Goal: Task Accomplishment & Management: Manage account settings

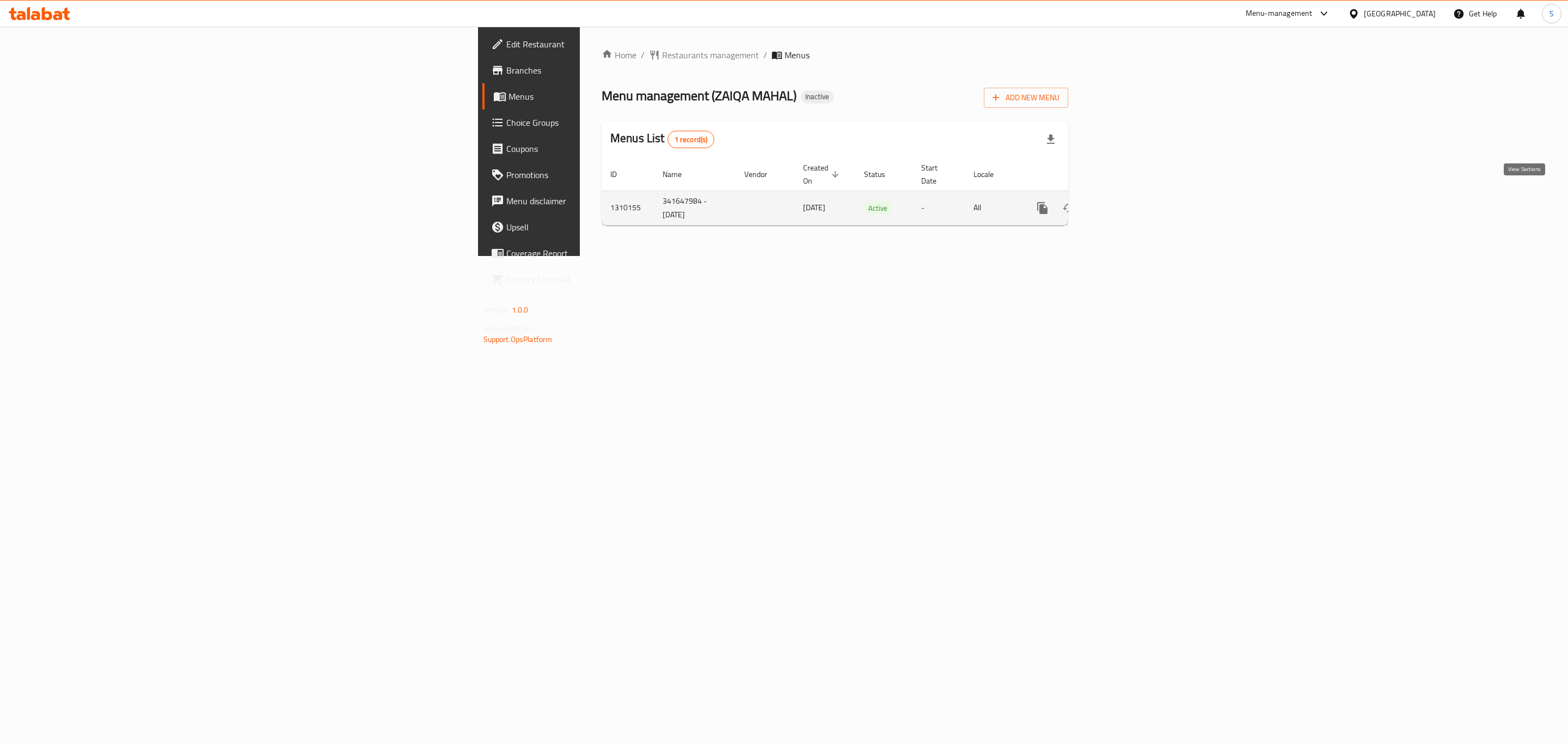
click at [1134, 204] on link "enhanced table" at bounding box center [1120, 207] width 26 height 26
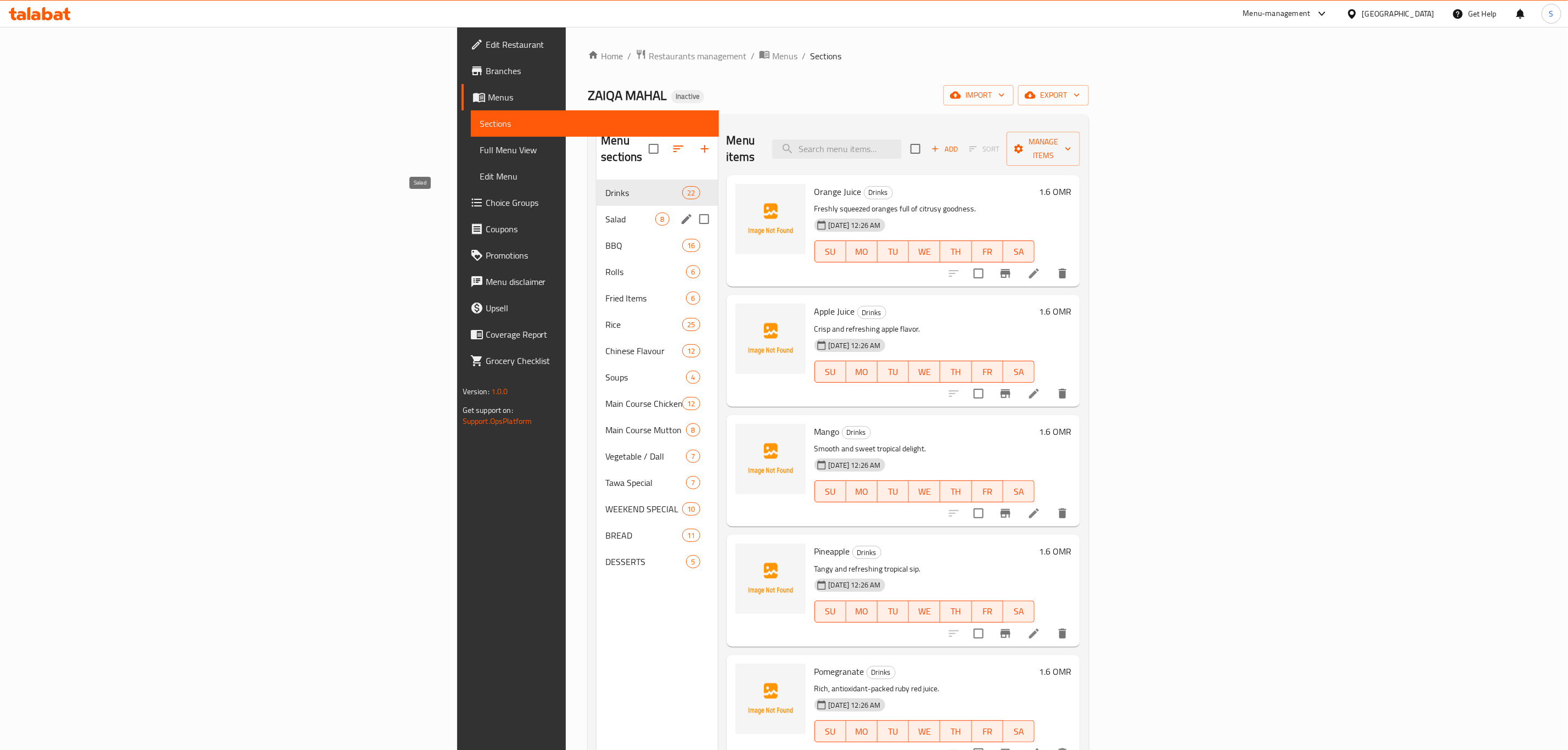
click at [606, 212] on span "Salad" at bounding box center [631, 219] width 50 height 13
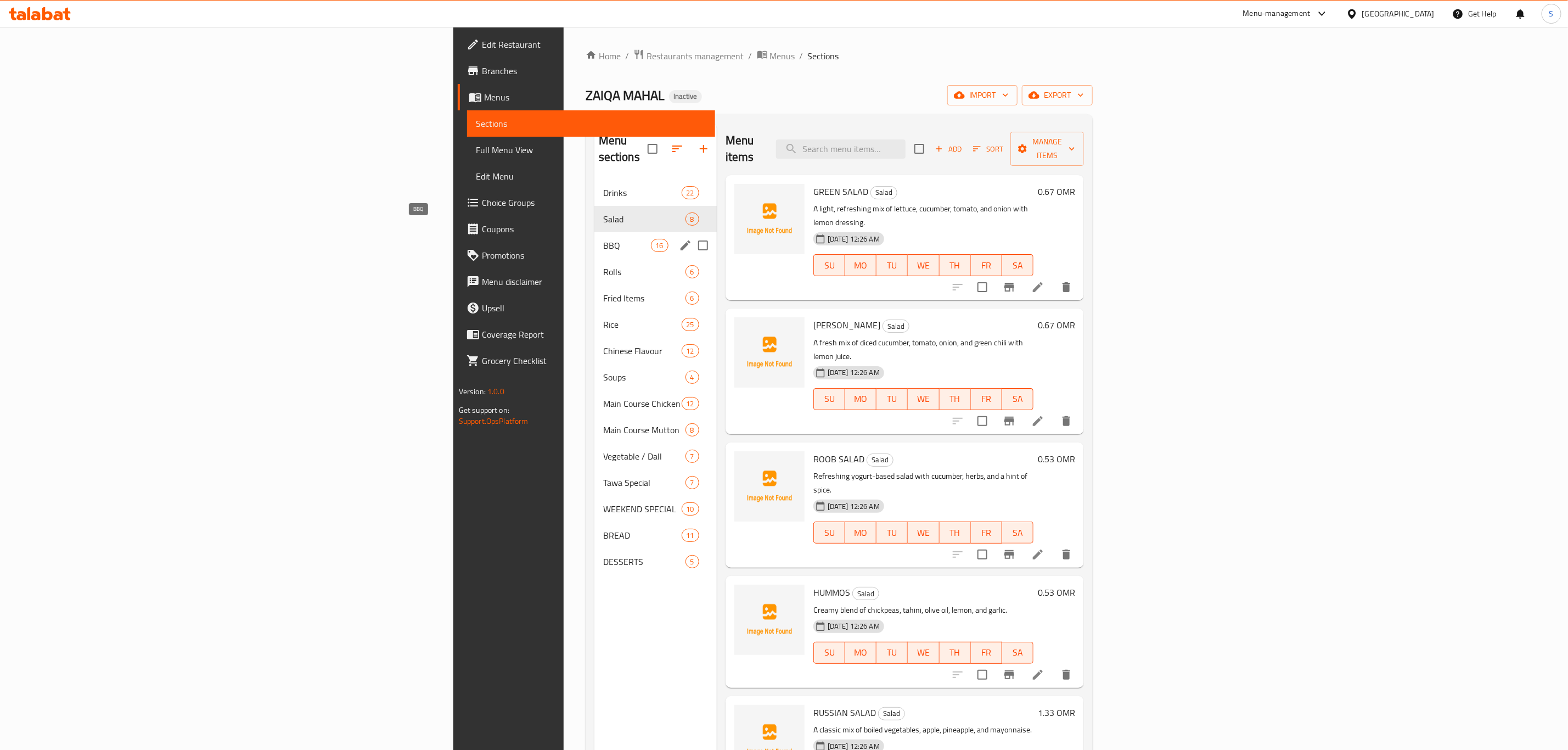
click at [603, 238] on span "BBQ" at bounding box center [626, 245] width 47 height 13
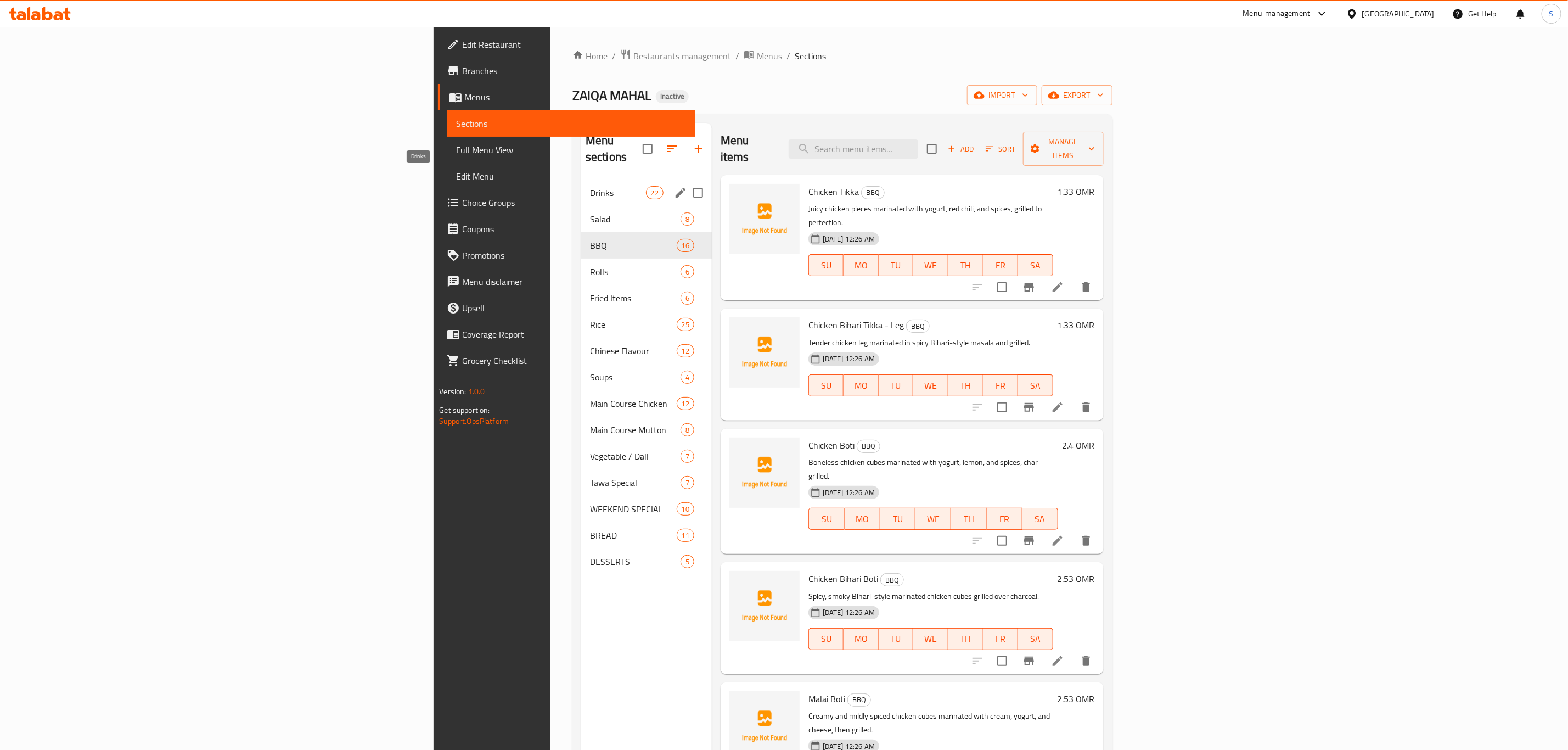
click at [590, 186] on span "Drinks" at bounding box center [617, 193] width 56 height 13
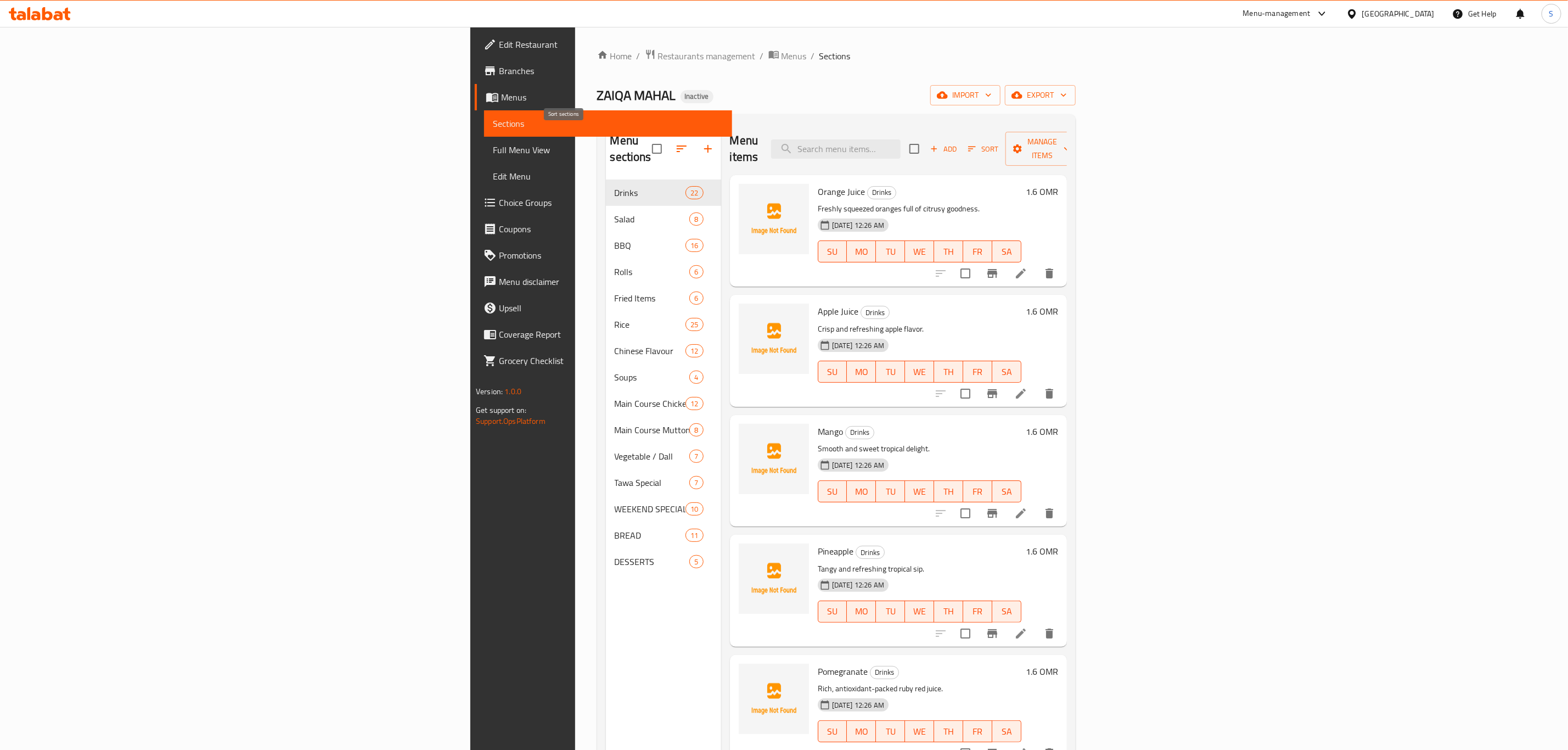
click at [676, 145] on icon "button" at bounding box center [681, 148] width 10 height 6
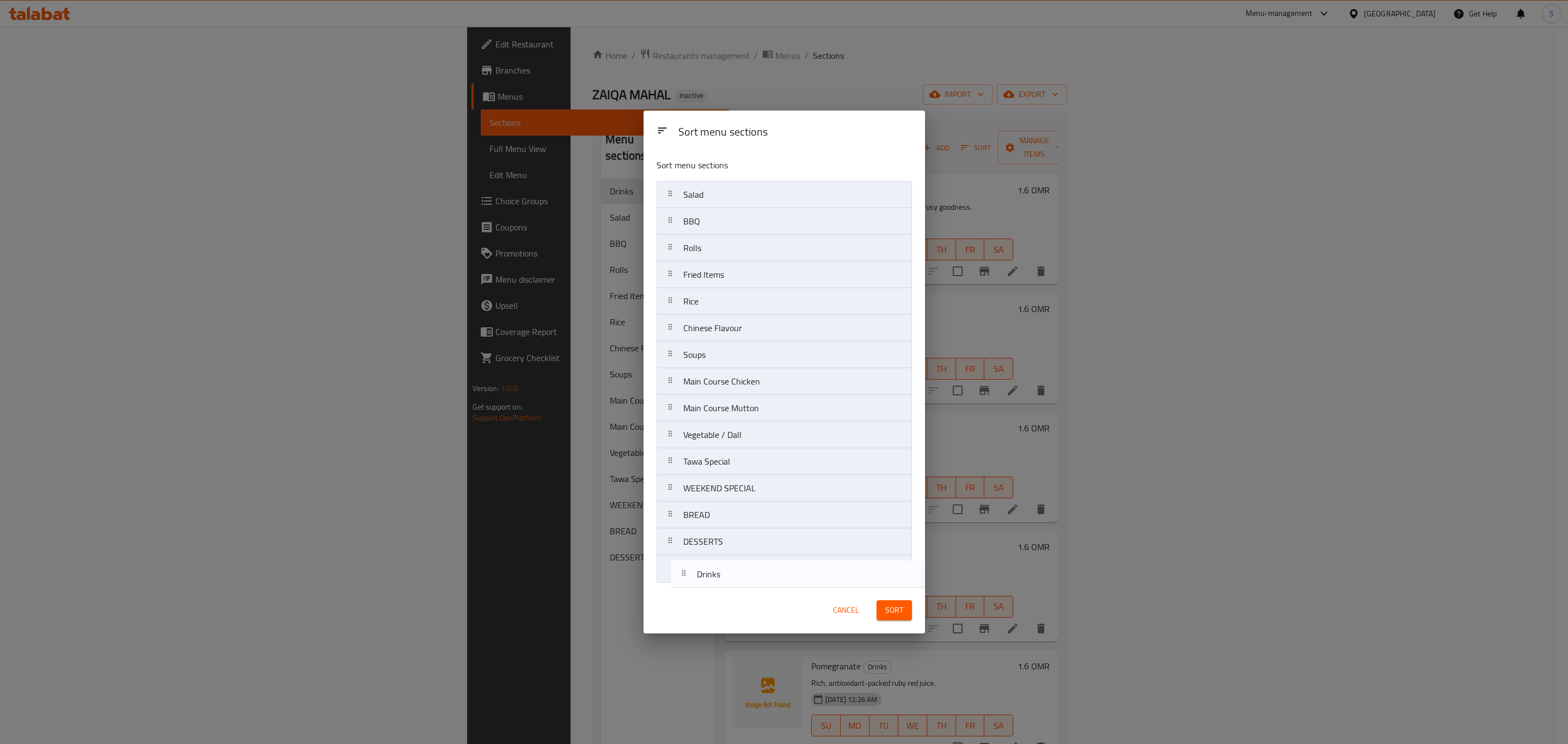
drag, startPoint x: 668, startPoint y: 192, endPoint x: 686, endPoint y: 541, distance: 349.5
click at [685, 563] on nav "Drinks Salad BBQ Rolls Fried Items Rice Chinese Flavour Soups Main Course Chick…" at bounding box center [784, 380] width 255 height 401
drag, startPoint x: 684, startPoint y: 355, endPoint x: 684, endPoint y: 193, distance: 162.0
click at [684, 193] on nav "Salad BBQ Rolls Fried Items Rice Chinese Flavour Soups Main Course Chicken Main…" at bounding box center [784, 380] width 255 height 401
drag, startPoint x: 664, startPoint y: 224, endPoint x: 665, endPoint y: 500, distance: 276.0
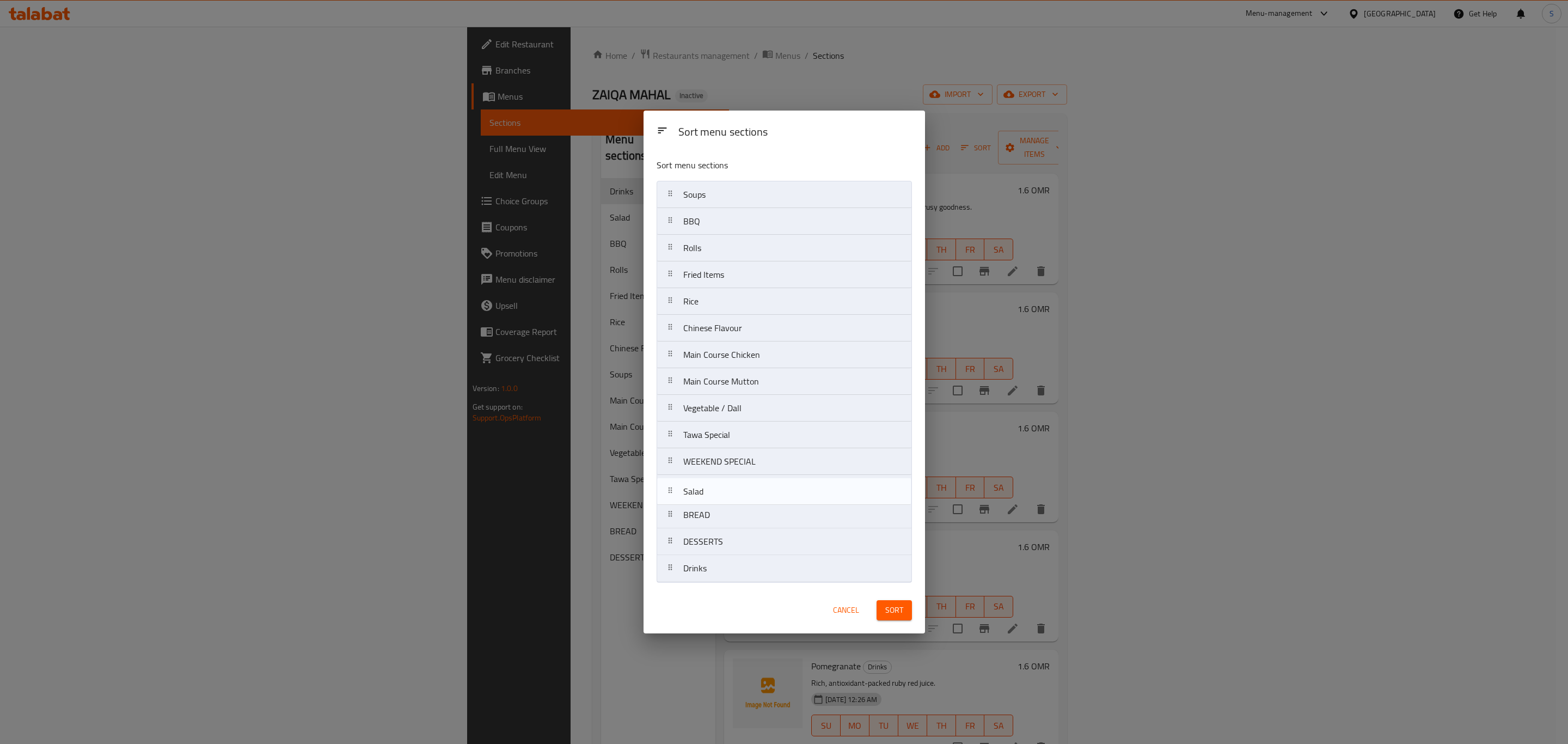
click at [665, 500] on nav "Soups Salad BBQ Rolls Fried Items Rice Chinese Flavour Main Course Chicken Main…" at bounding box center [784, 380] width 255 height 401
drag, startPoint x: 667, startPoint y: 299, endPoint x: 672, endPoint y: 487, distance: 188.1
click at [672, 487] on nav "Soups BBQ Rolls Fried Items Rice Chinese Flavour Main Course Chicken Main Cours…" at bounding box center [784, 380] width 255 height 401
drag, startPoint x: 675, startPoint y: 492, endPoint x: 674, endPoint y: 466, distance: 26.0
click at [674, 466] on nav "Soups BBQ Rolls Fried Items Chinese Flavour Main Course Chicken Main Course Mut…" at bounding box center [784, 380] width 255 height 401
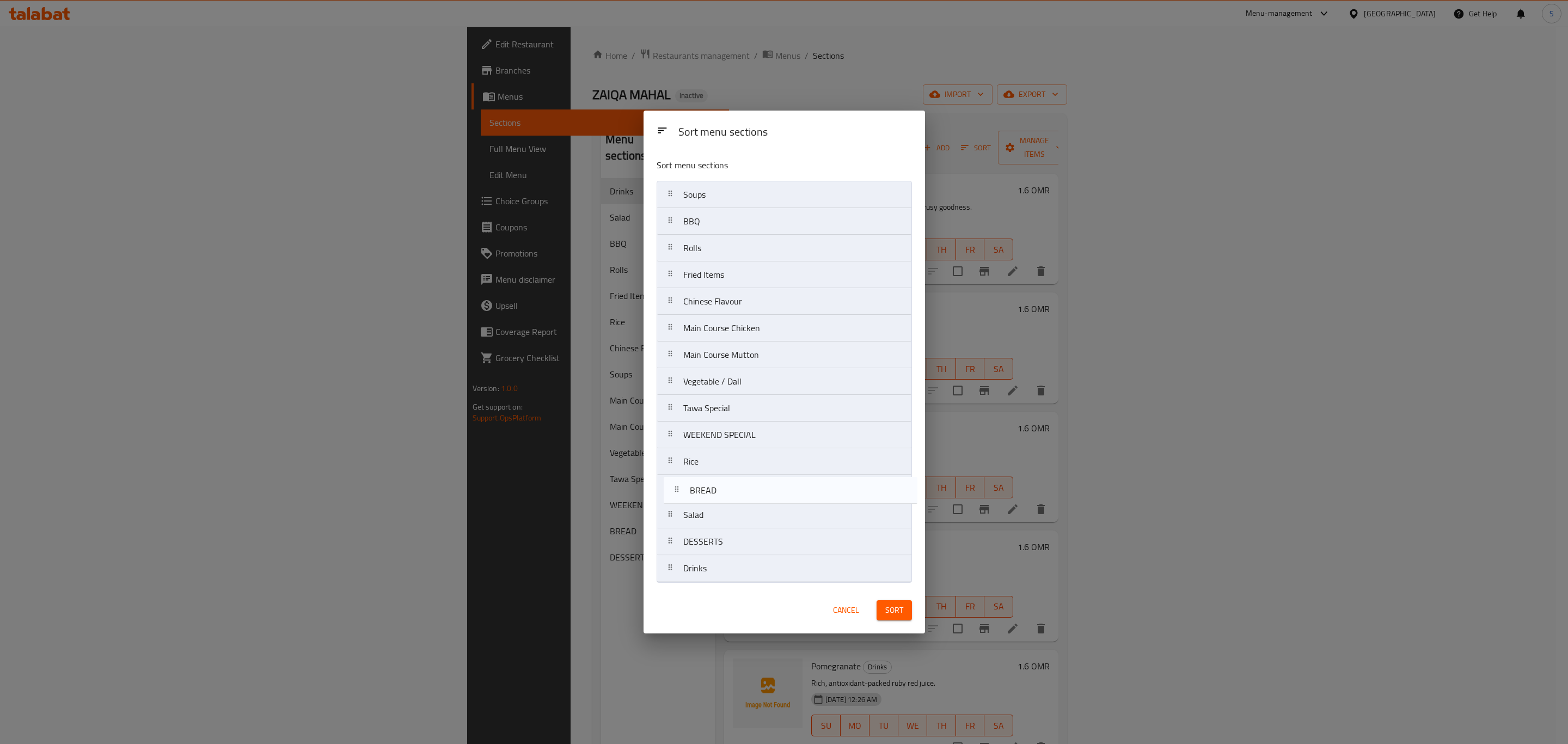
drag, startPoint x: 663, startPoint y: 516, endPoint x: 673, endPoint y: 488, distance: 29.7
click at [673, 489] on nav "Soups BBQ Rolls Fried Items Chinese Flavour Main Course Chicken Main Course Mut…" at bounding box center [784, 380] width 255 height 401
drag, startPoint x: 675, startPoint y: 328, endPoint x: 680, endPoint y: 248, distance: 80.2
click at [680, 248] on nav "Soups BBQ Rolls Fried Items Chinese Flavour Main Course Chicken Main Course Mut…" at bounding box center [784, 380] width 255 height 401
drag, startPoint x: 678, startPoint y: 356, endPoint x: 675, endPoint y: 276, distance: 80.1
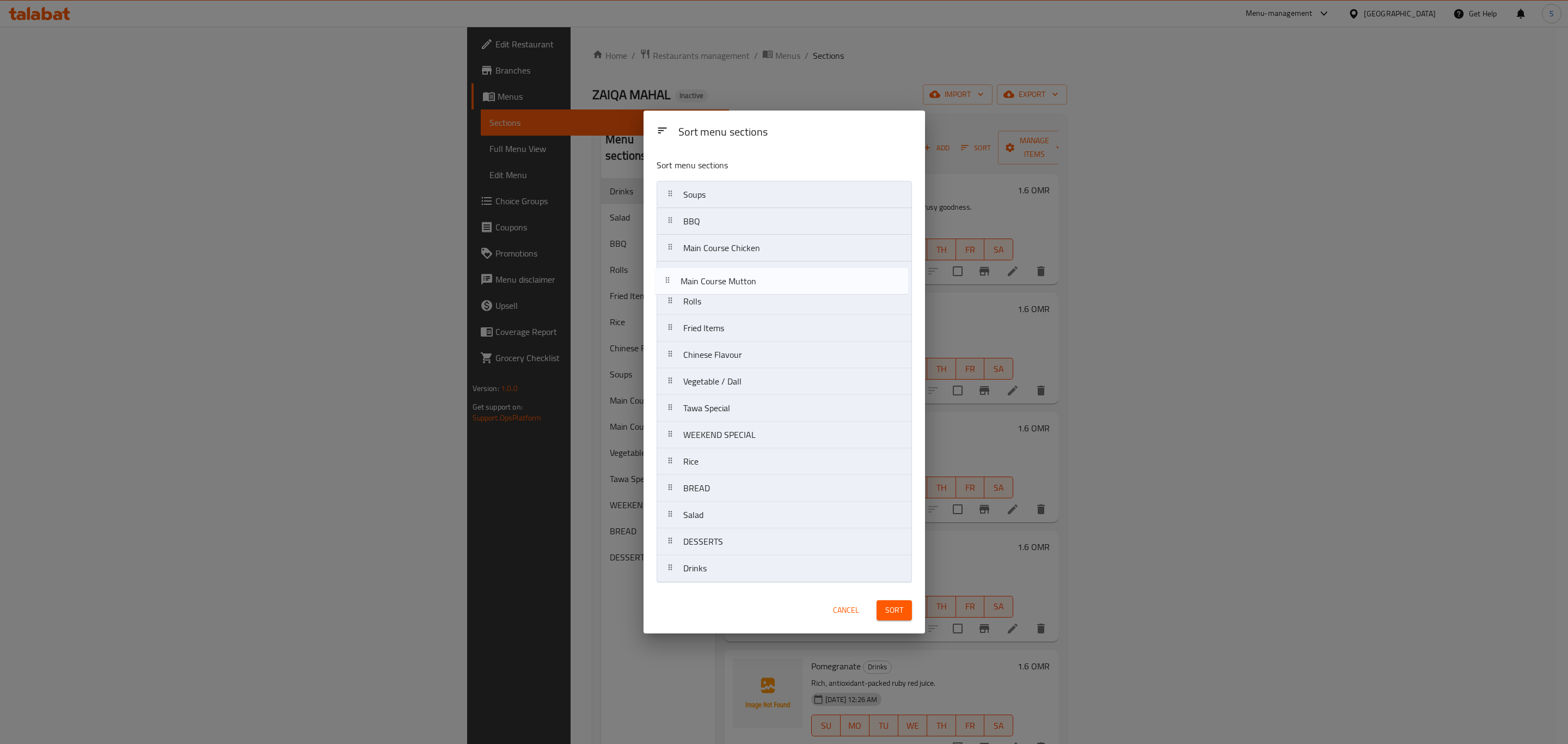
click at [675, 276] on nav "Soups BBQ Main Course Chicken Rolls Fried Items Chinese Flavour Main Course Mut…" at bounding box center [784, 380] width 255 height 401
drag, startPoint x: 670, startPoint y: 324, endPoint x: 667, endPoint y: 438, distance: 114.0
click at [667, 438] on nav "Soups BBQ Main Course Chicken Main Course Mutton Rolls Fried Items Chinese Flav…" at bounding box center [784, 380] width 255 height 401
drag, startPoint x: 670, startPoint y: 357, endPoint x: 671, endPoint y: 216, distance: 141.0
click at [671, 216] on nav "Soups BBQ Main Course Chicken Main Course Mutton Fried Items Chinese Flavour Ve…" at bounding box center [784, 380] width 255 height 401
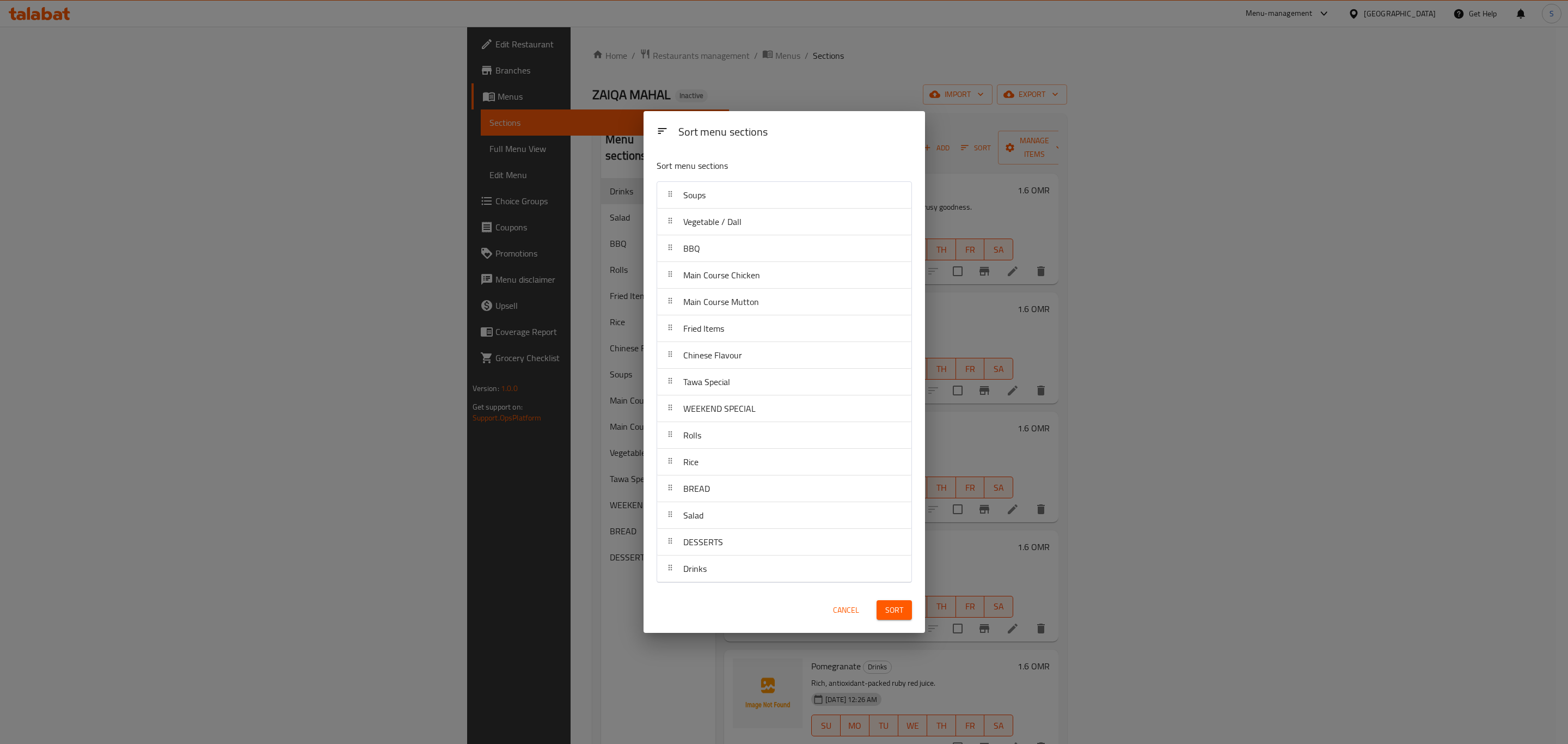
click at [899, 604] on span "Sort" at bounding box center [894, 610] width 18 height 13
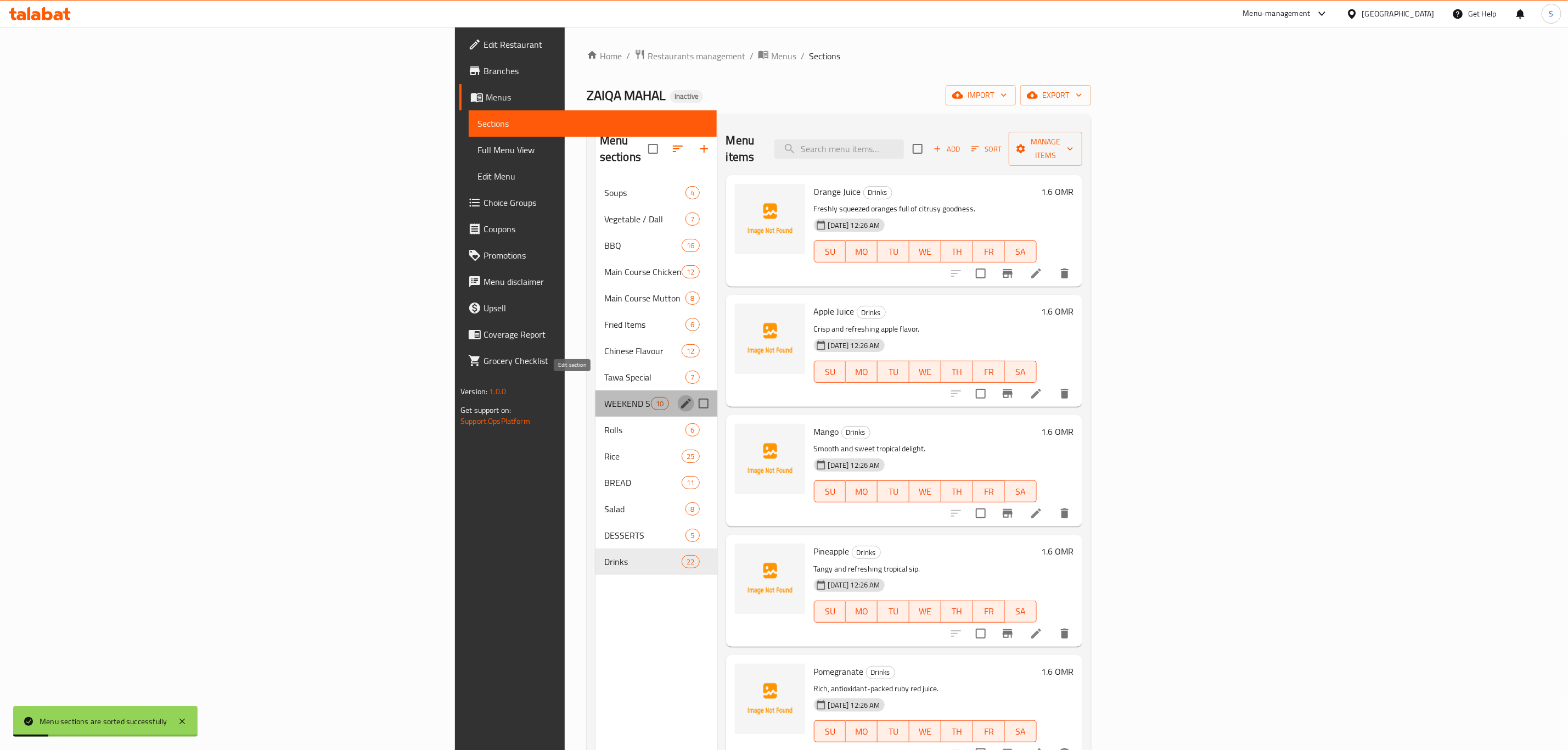
click at [679, 397] on icon "edit" at bounding box center [685, 403] width 13 height 13
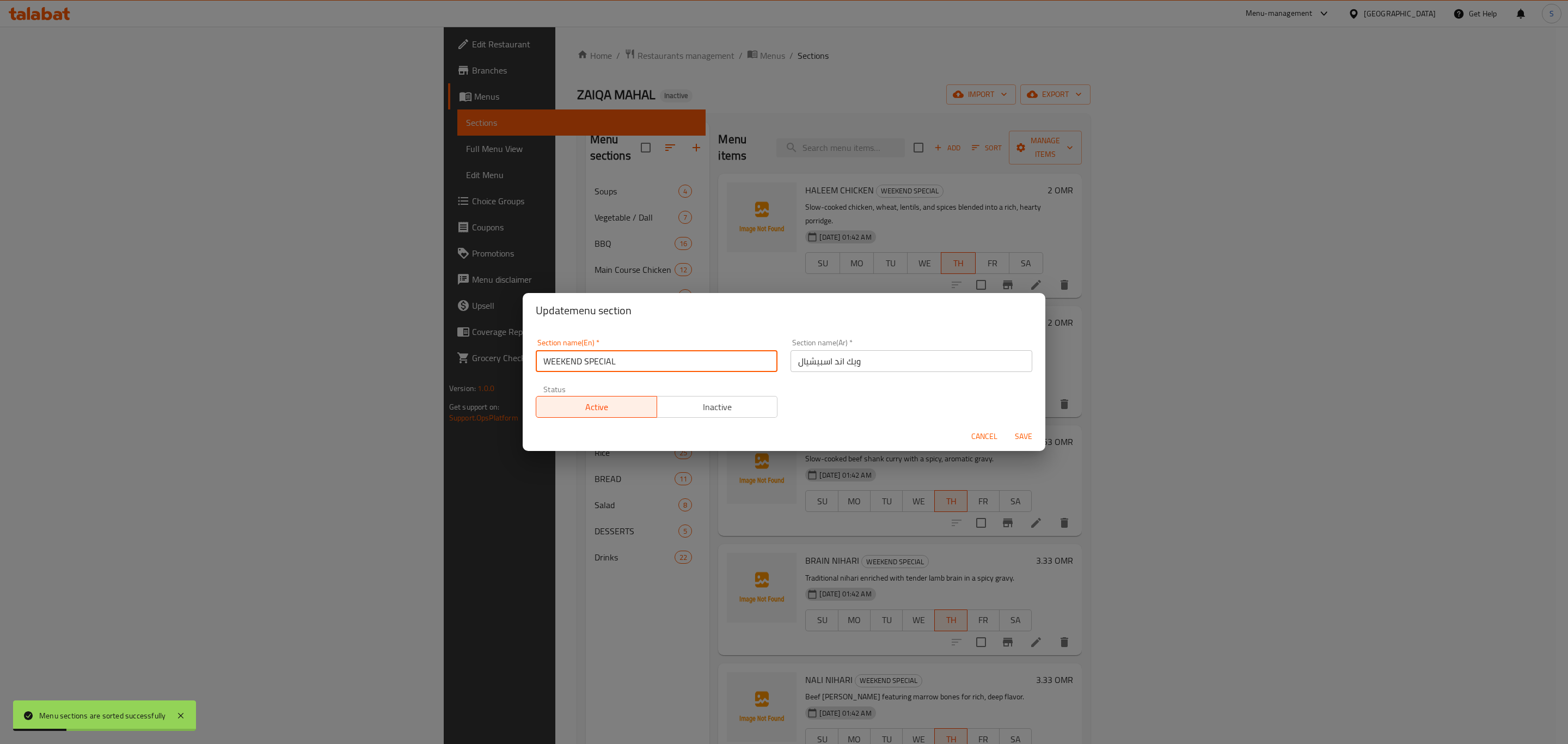
drag, startPoint x: 610, startPoint y: 359, endPoint x: 660, endPoint y: 393, distance: 60.5
click at [611, 359] on input "WEEKEND SPECIAL" at bounding box center [657, 361] width 242 height 21
click at [644, 359] on input "WEEKEND SPECIAL" at bounding box center [657, 361] width 242 height 21
type input "Weekend Special"
click at [1006, 427] on button "Save" at bounding box center [1023, 436] width 35 height 20
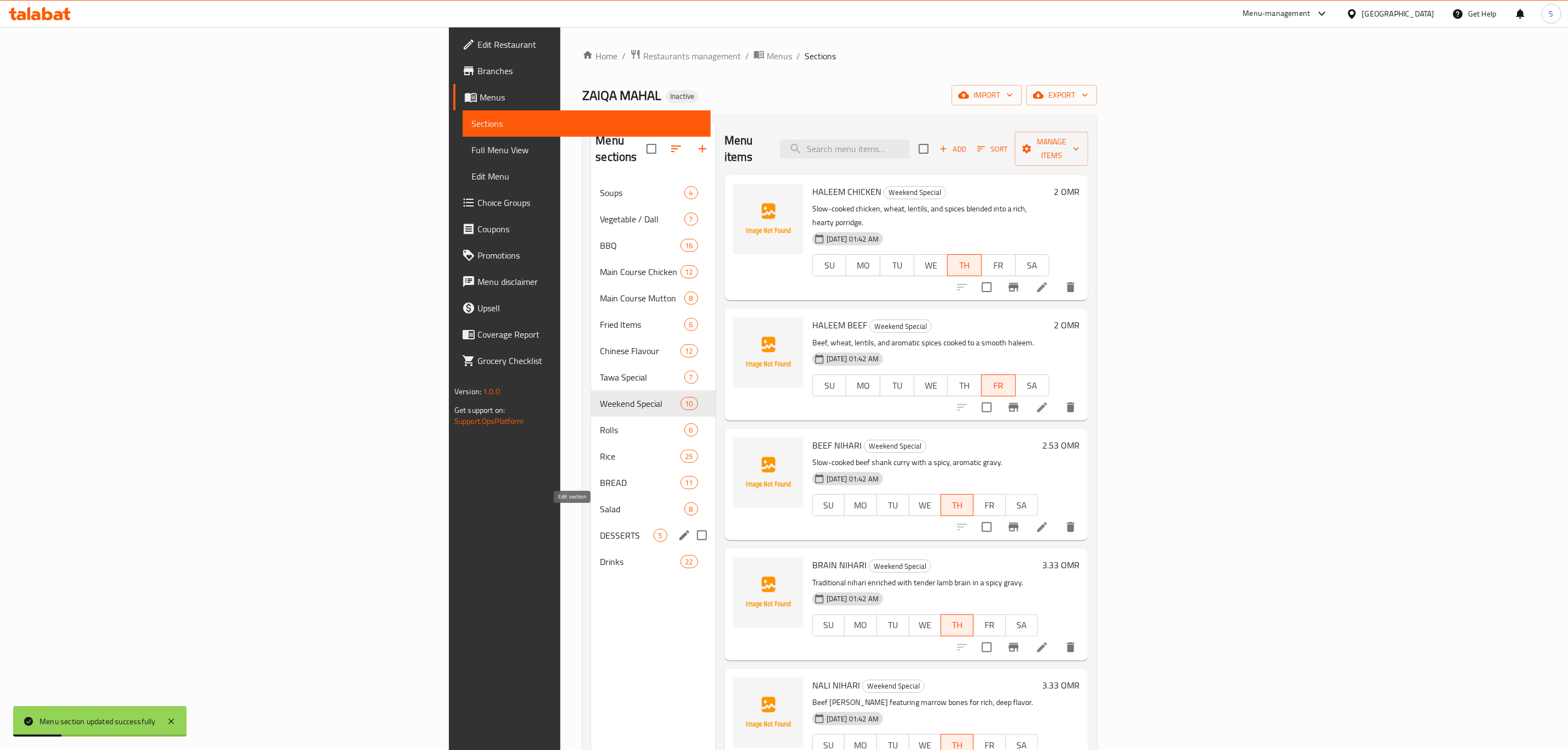
click at [677, 529] on icon "edit" at bounding box center [684, 535] width 13 height 13
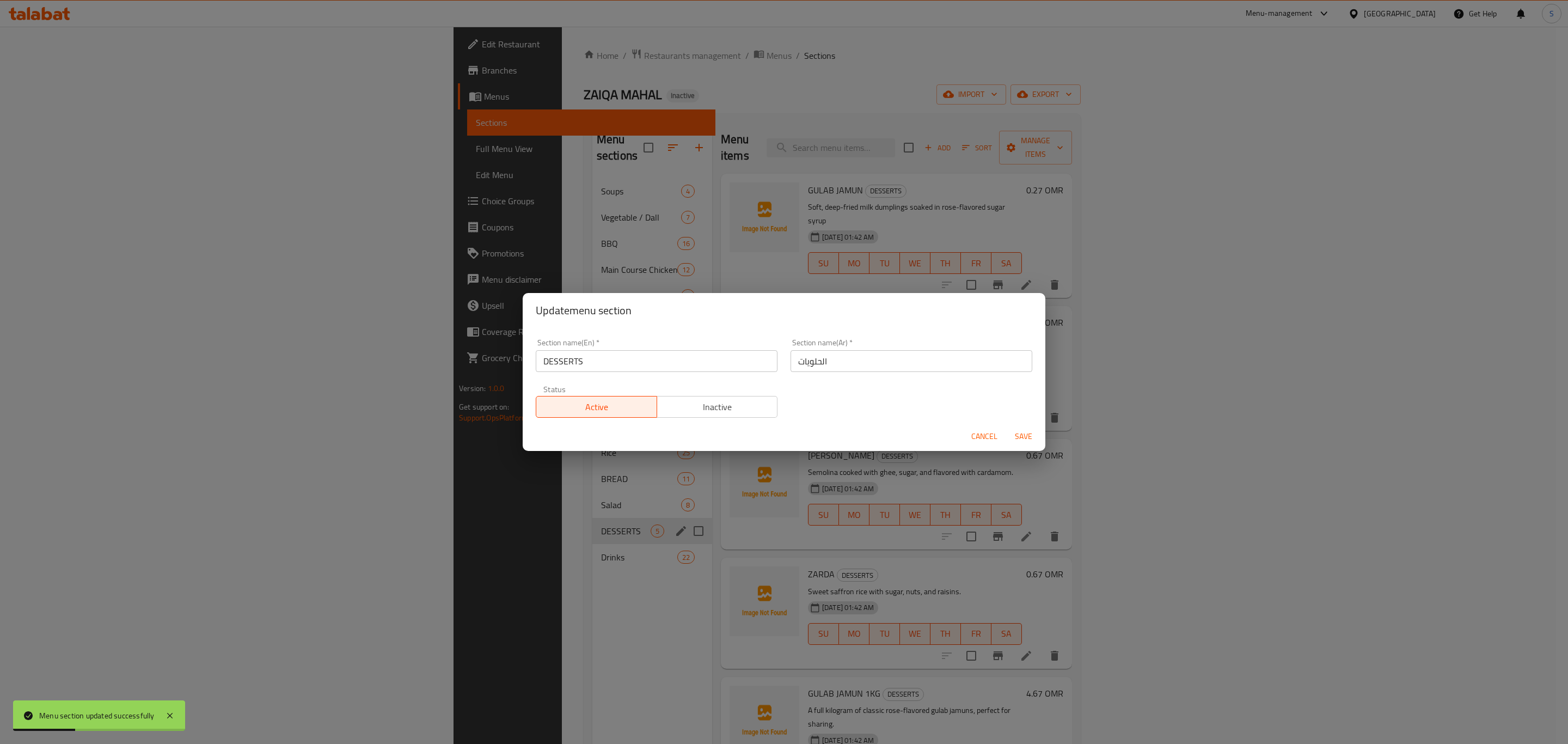
click at [603, 366] on input "DESSERTS" at bounding box center [657, 361] width 242 height 21
type input "DESSERT"
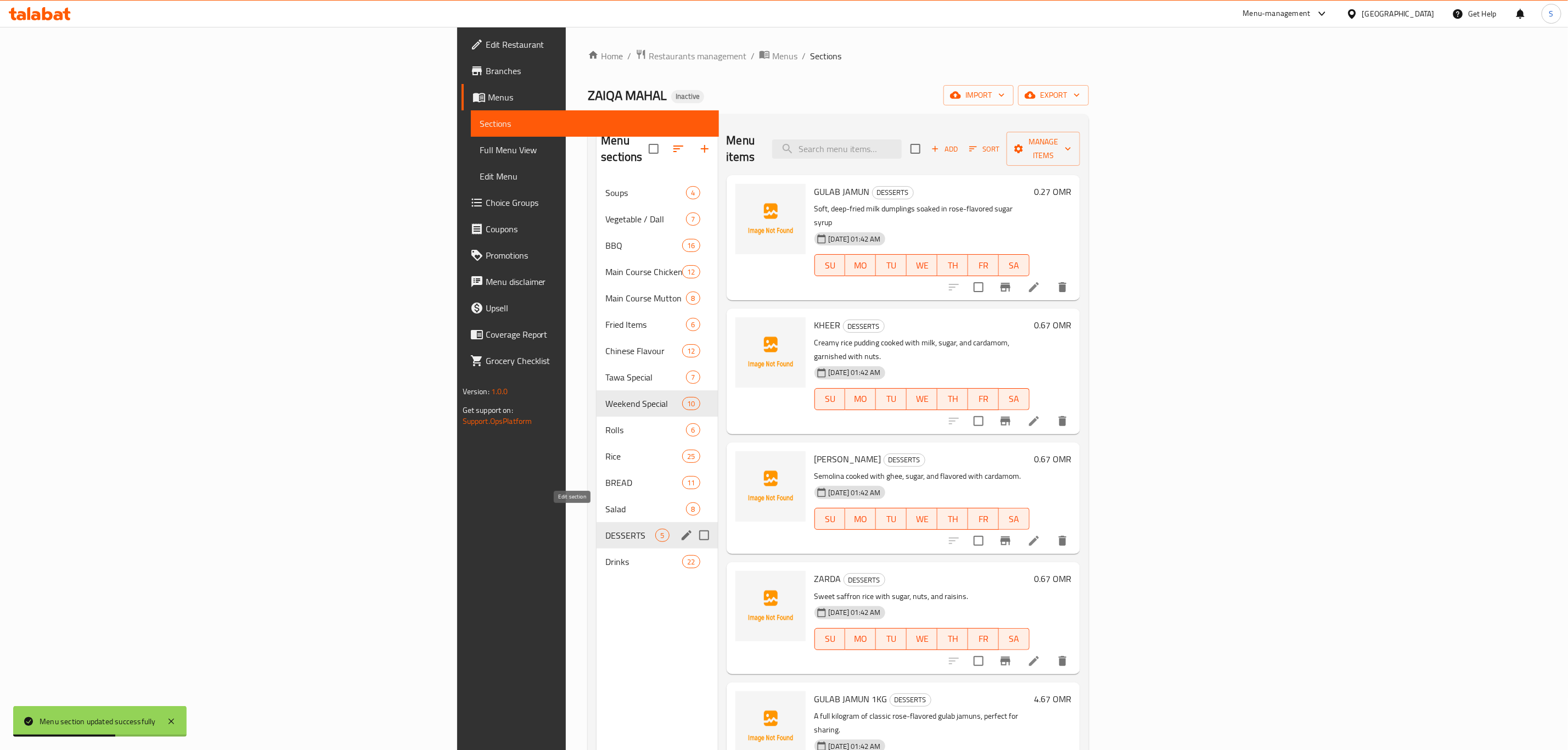
click at [680, 529] on icon "edit" at bounding box center [686, 535] width 13 height 13
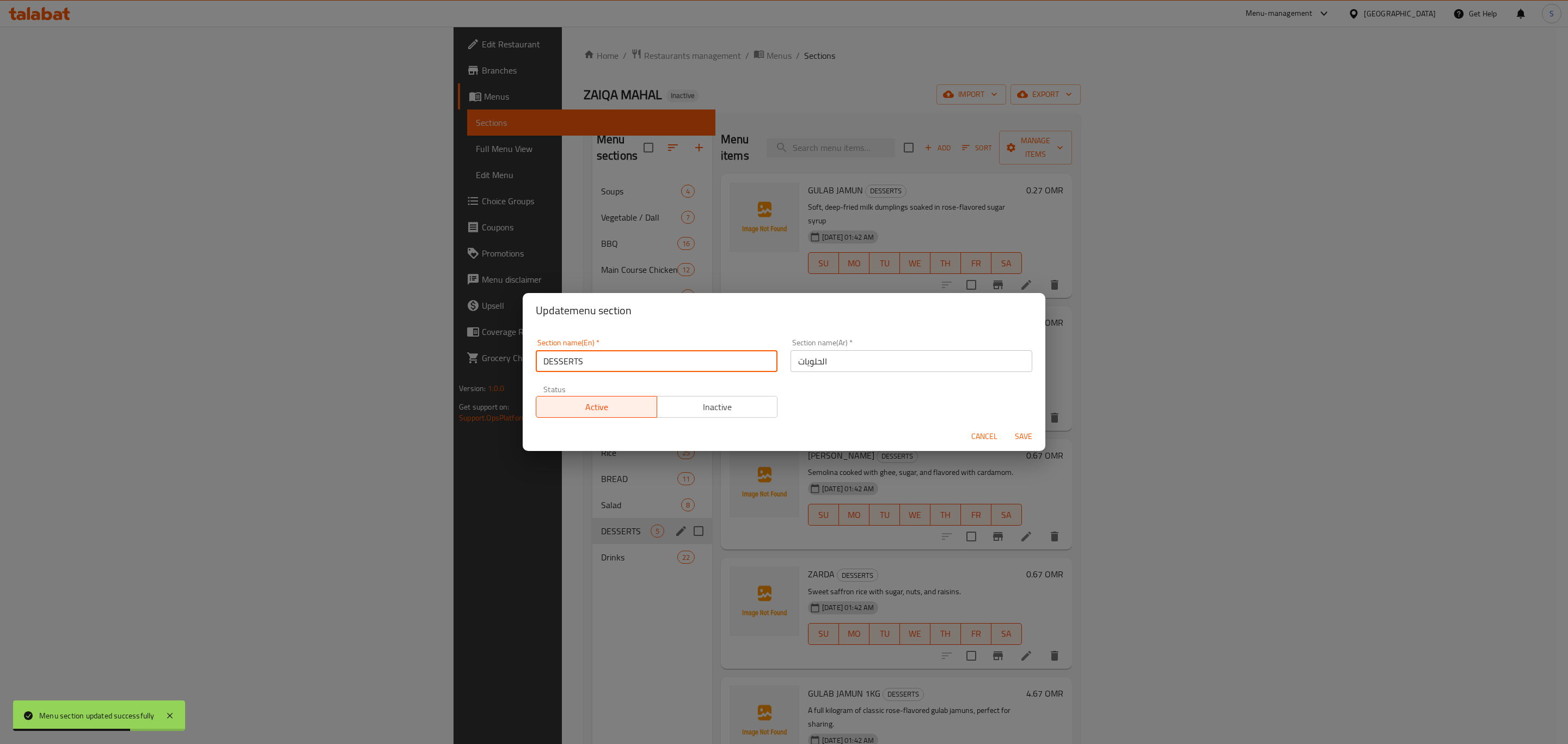
click at [618, 359] on input "DESSERTS" at bounding box center [657, 361] width 242 height 21
type input "Desserts"
click at [1006, 427] on button "Save" at bounding box center [1023, 436] width 35 height 20
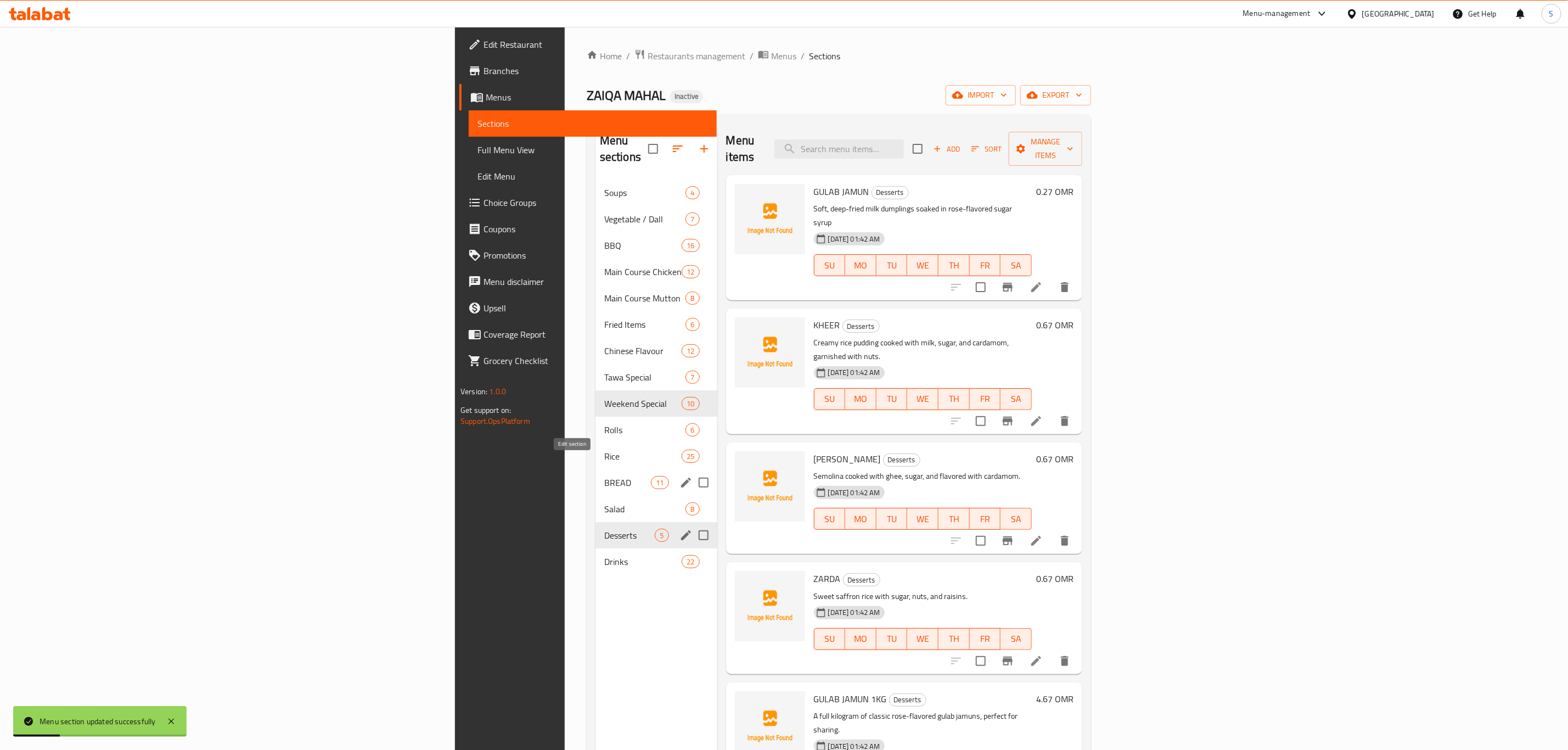
click at [679, 476] on icon "edit" at bounding box center [685, 482] width 13 height 13
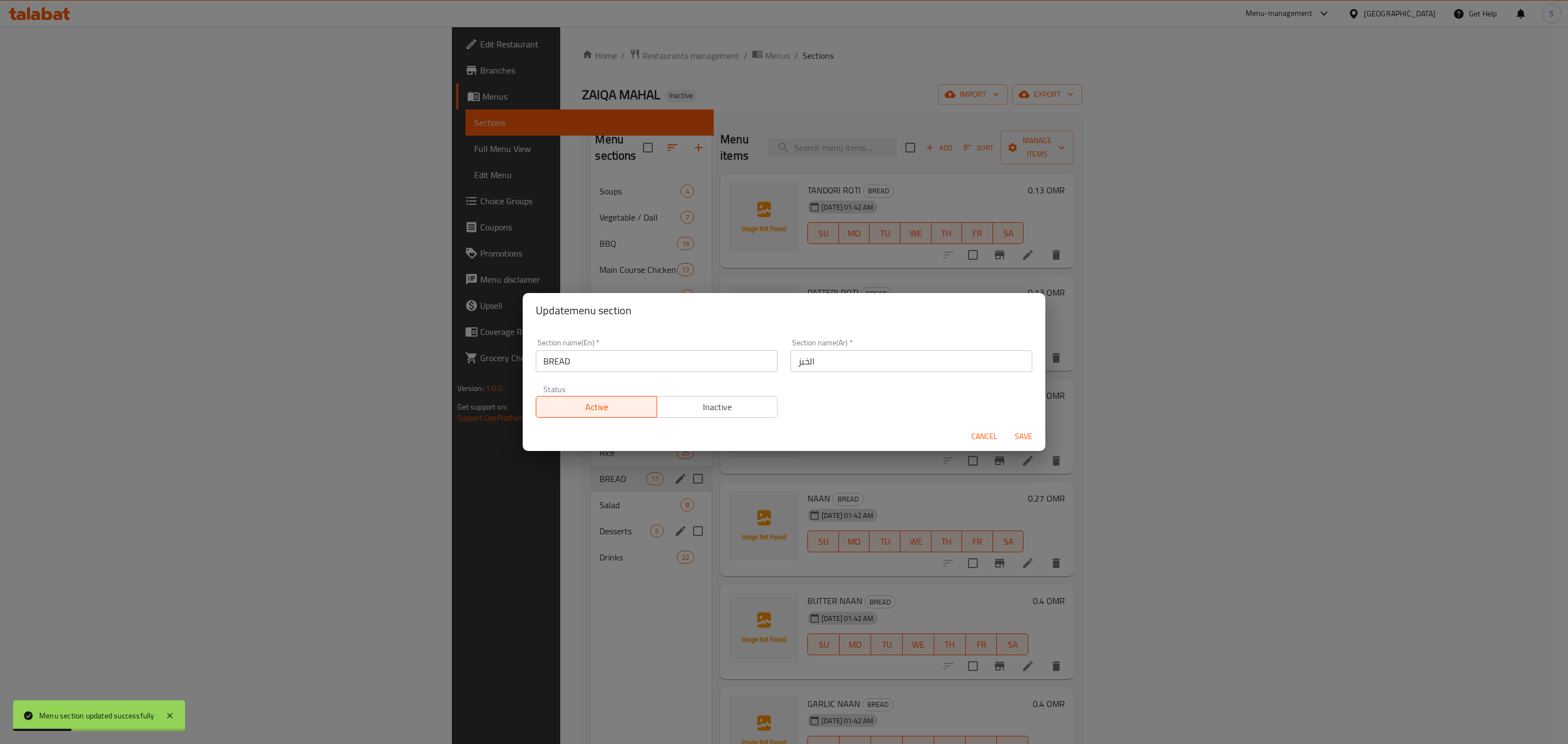
click at [622, 361] on input "BREAD" at bounding box center [657, 361] width 242 height 21
type input "Bread"
click at [1006, 427] on button "Save" at bounding box center [1023, 436] width 35 height 20
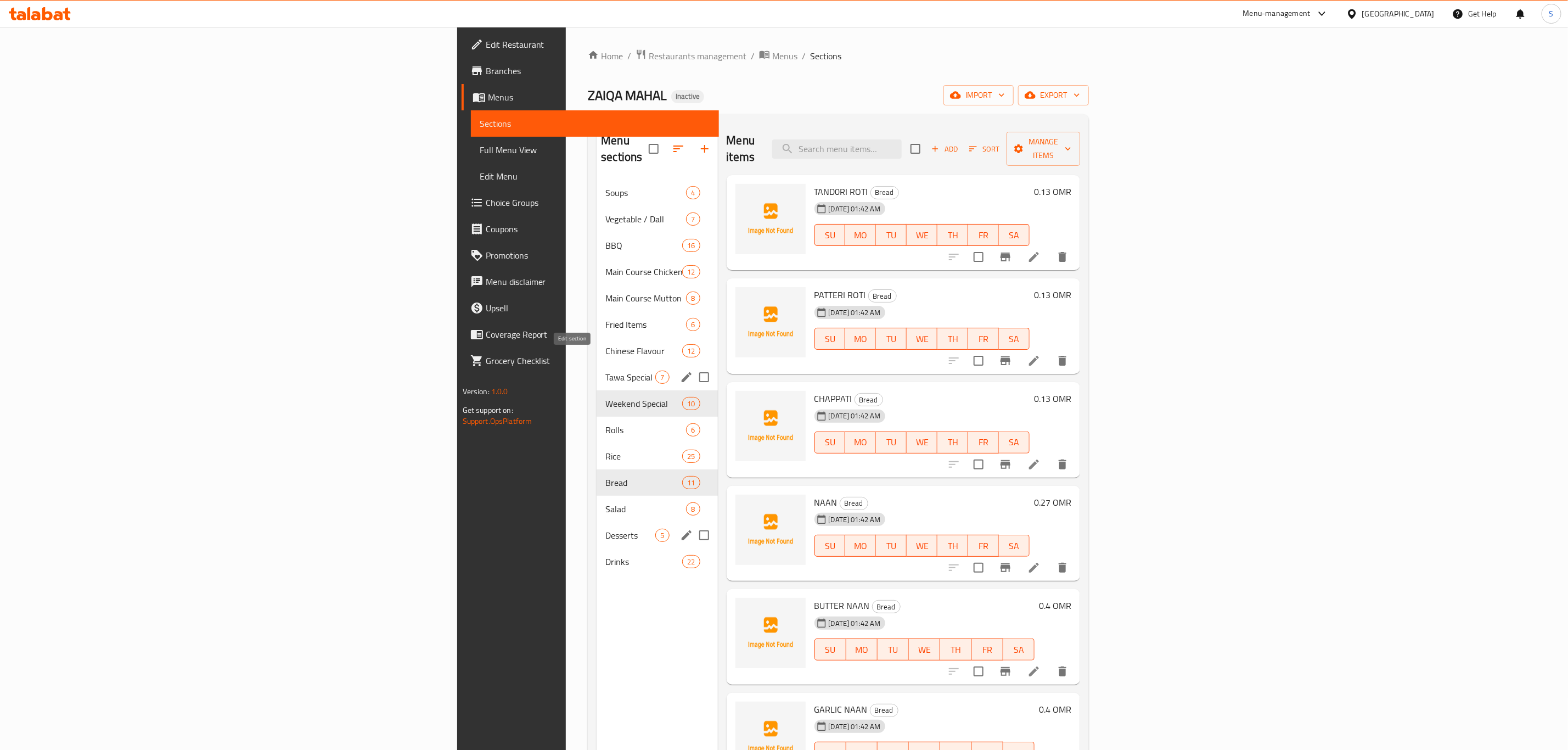
click at [680, 370] on icon "edit" at bounding box center [686, 376] width 13 height 13
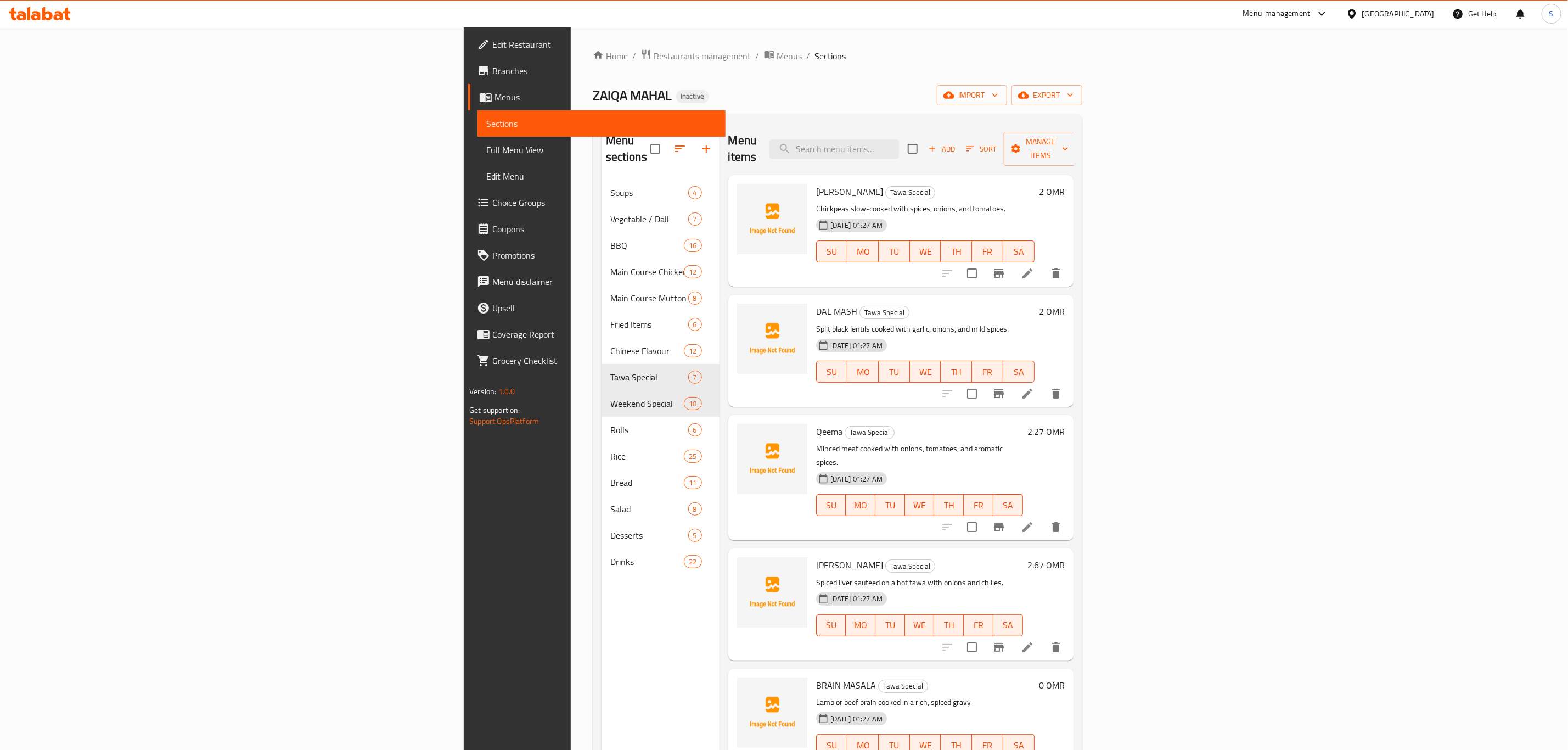
click at [682, 94] on div "ZAIQA MAHAL Inactive import export" at bounding box center [837, 95] width 489 height 21
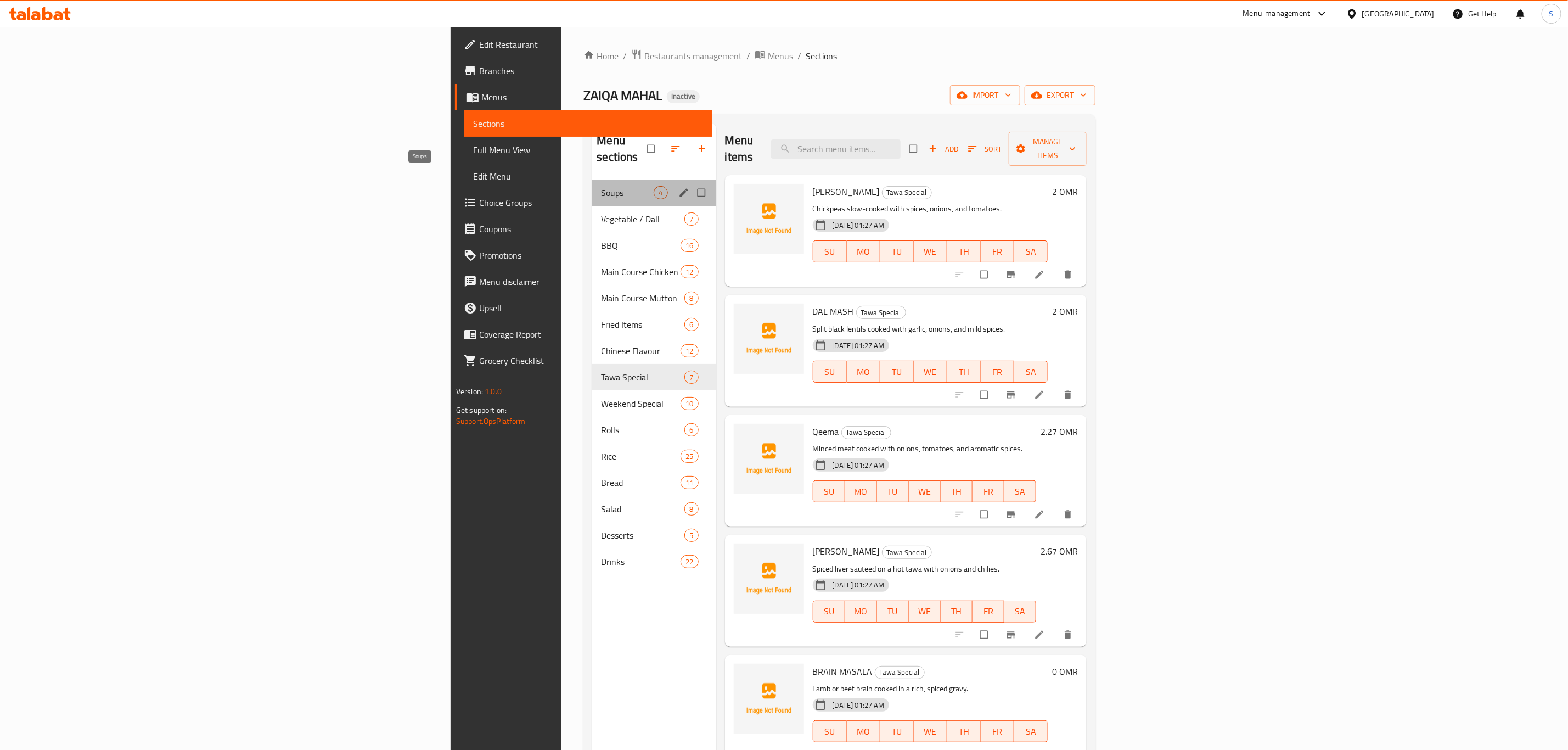
click at [601, 186] on span "Soups" at bounding box center [627, 193] width 53 height 13
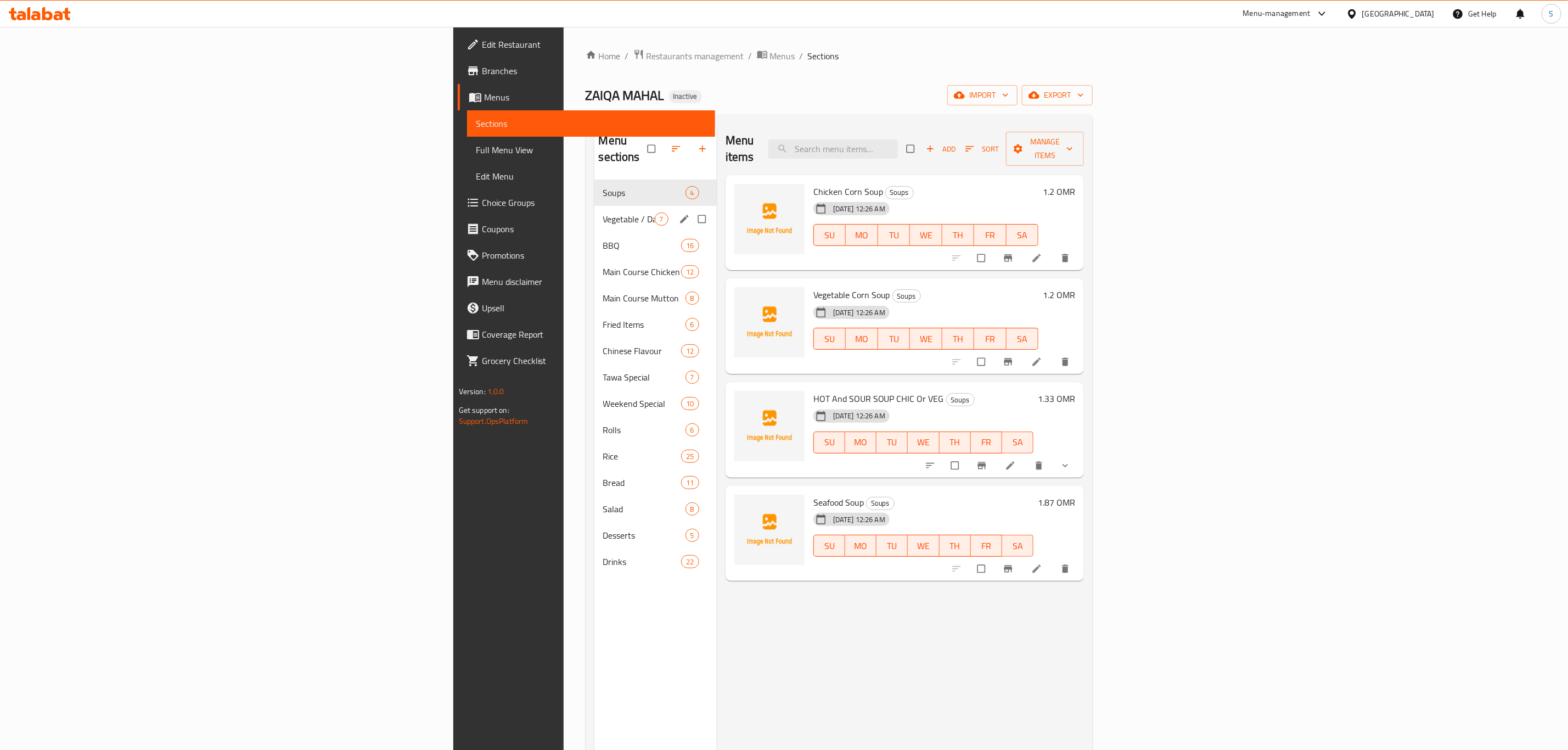
click at [594, 211] on div "Vegetable / Dall 7" at bounding box center [655, 219] width 123 height 26
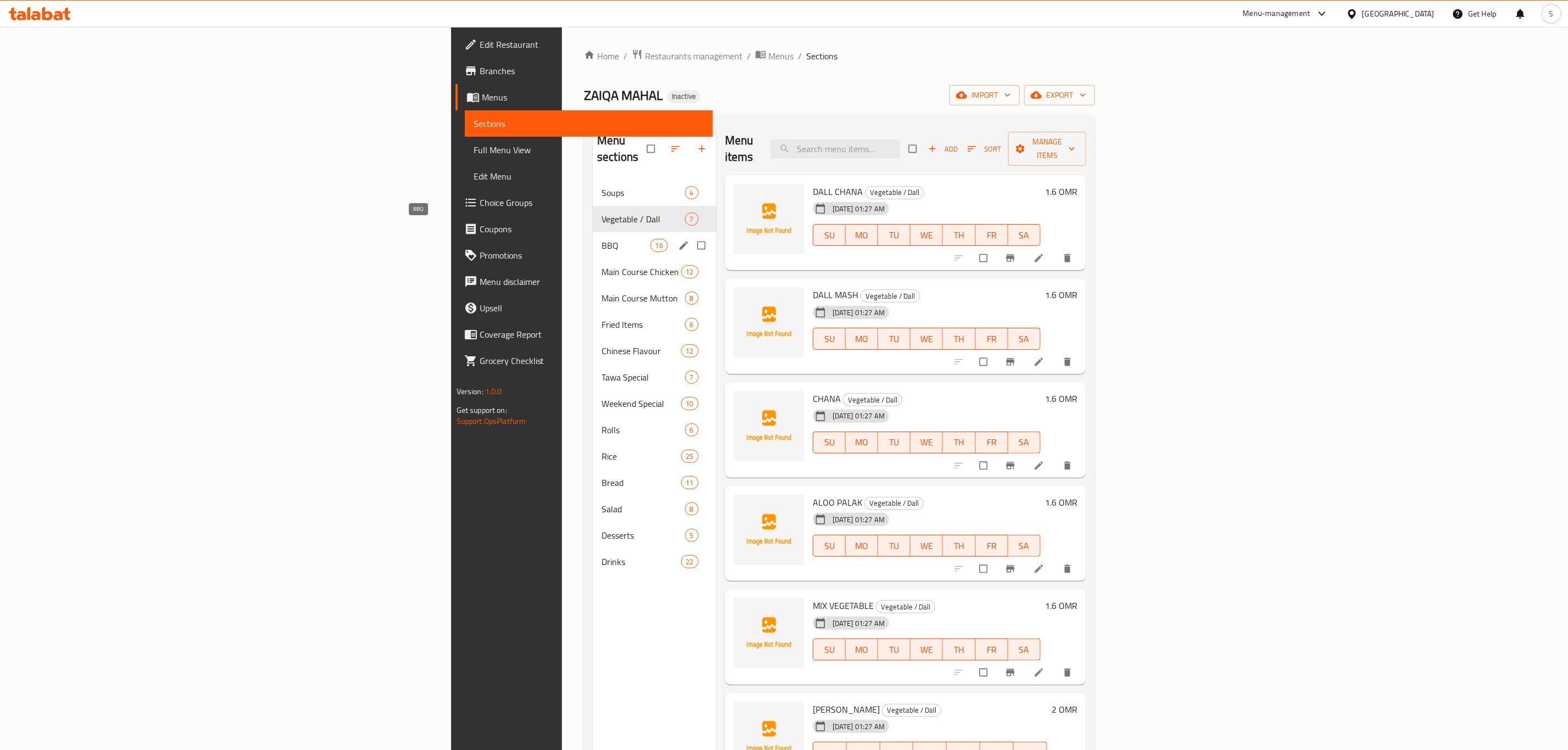
click at [601, 238] on span "BBQ" at bounding box center [625, 245] width 48 height 13
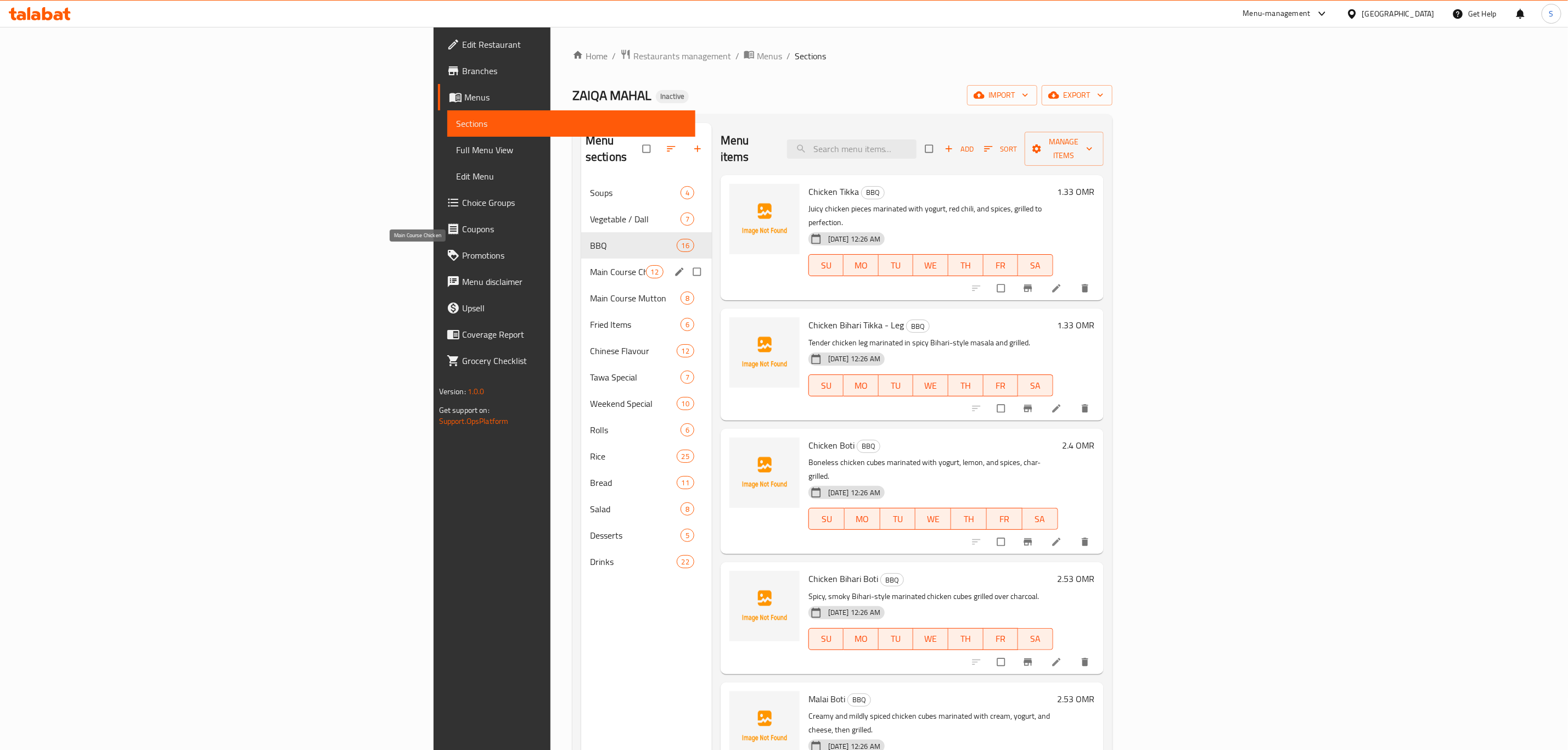
click at [590, 265] on span "Main Course Chicken" at bounding box center [617, 272] width 56 height 13
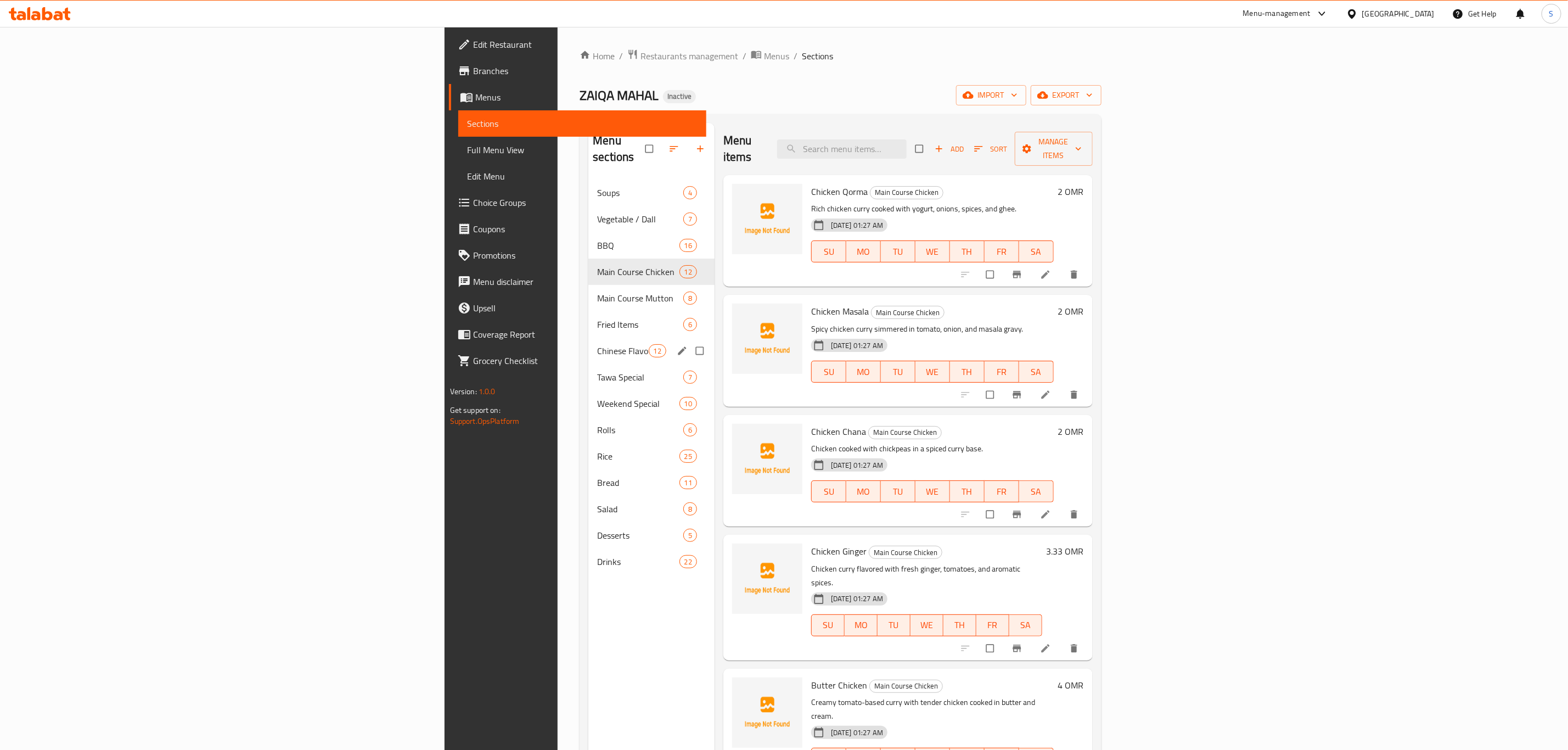
click at [589, 338] on div "Chinese Flavour 12" at bounding box center [651, 350] width 126 height 26
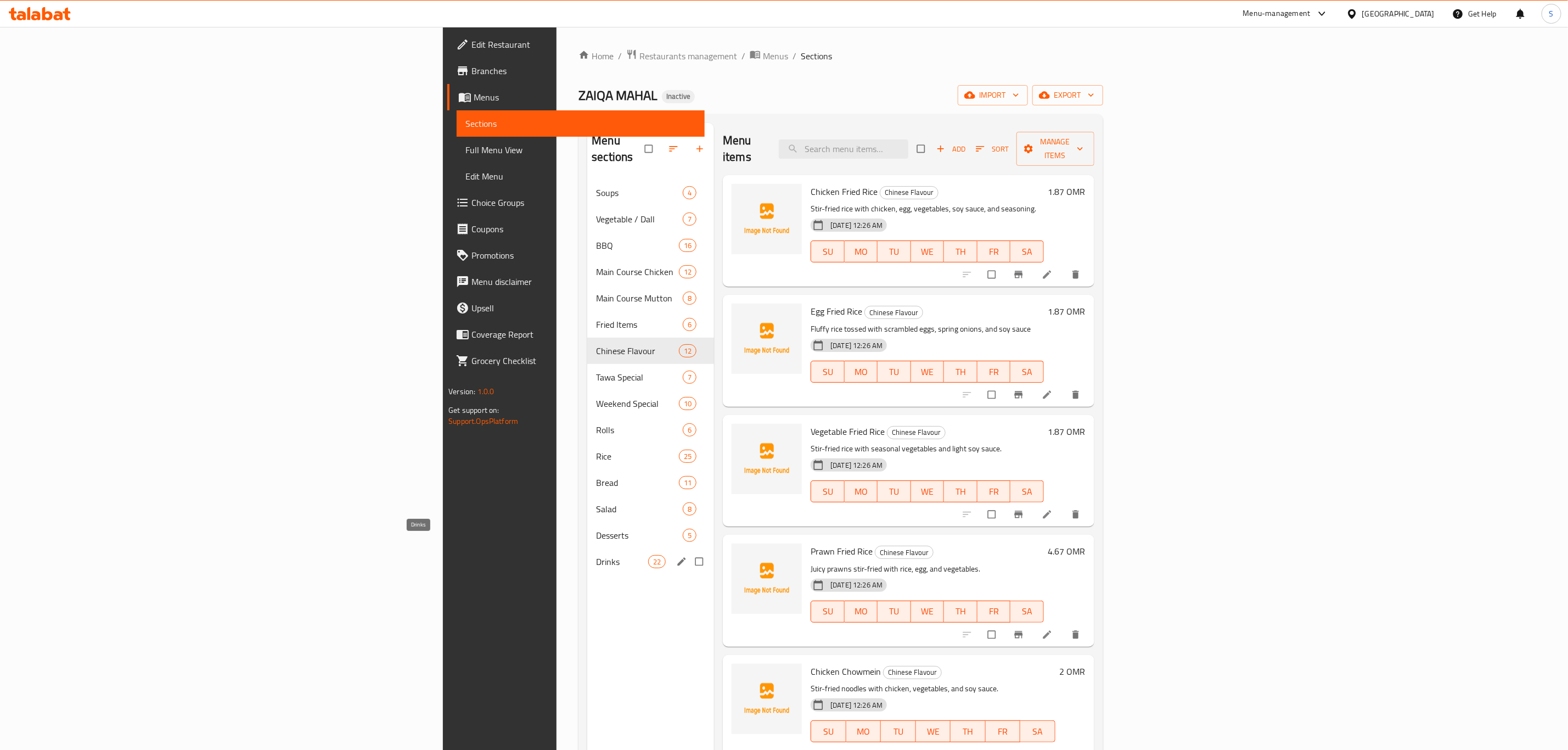
click at [596, 555] on span "Drinks" at bounding box center [622, 561] width 52 height 13
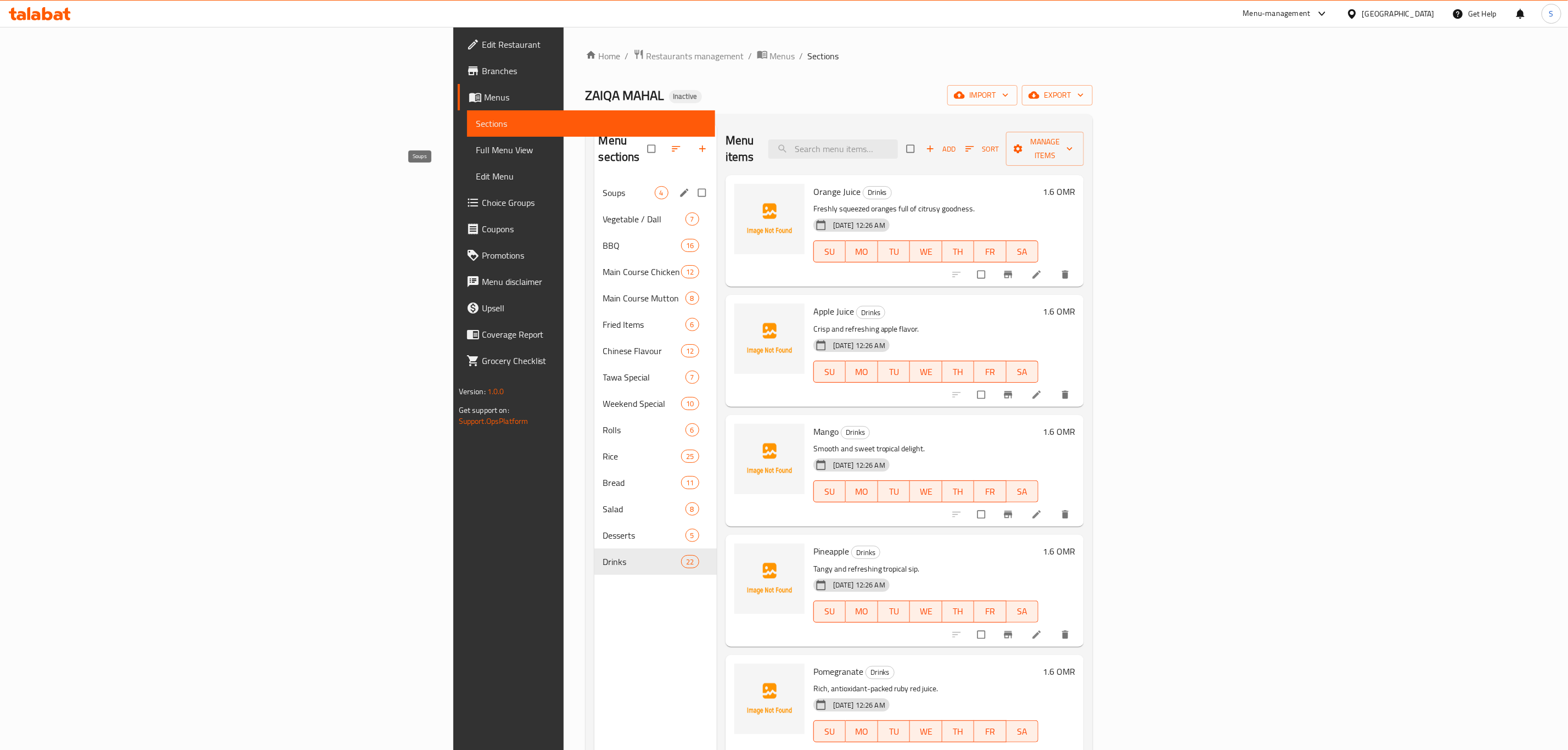
click at [603, 186] on span "Soups" at bounding box center [629, 193] width 52 height 13
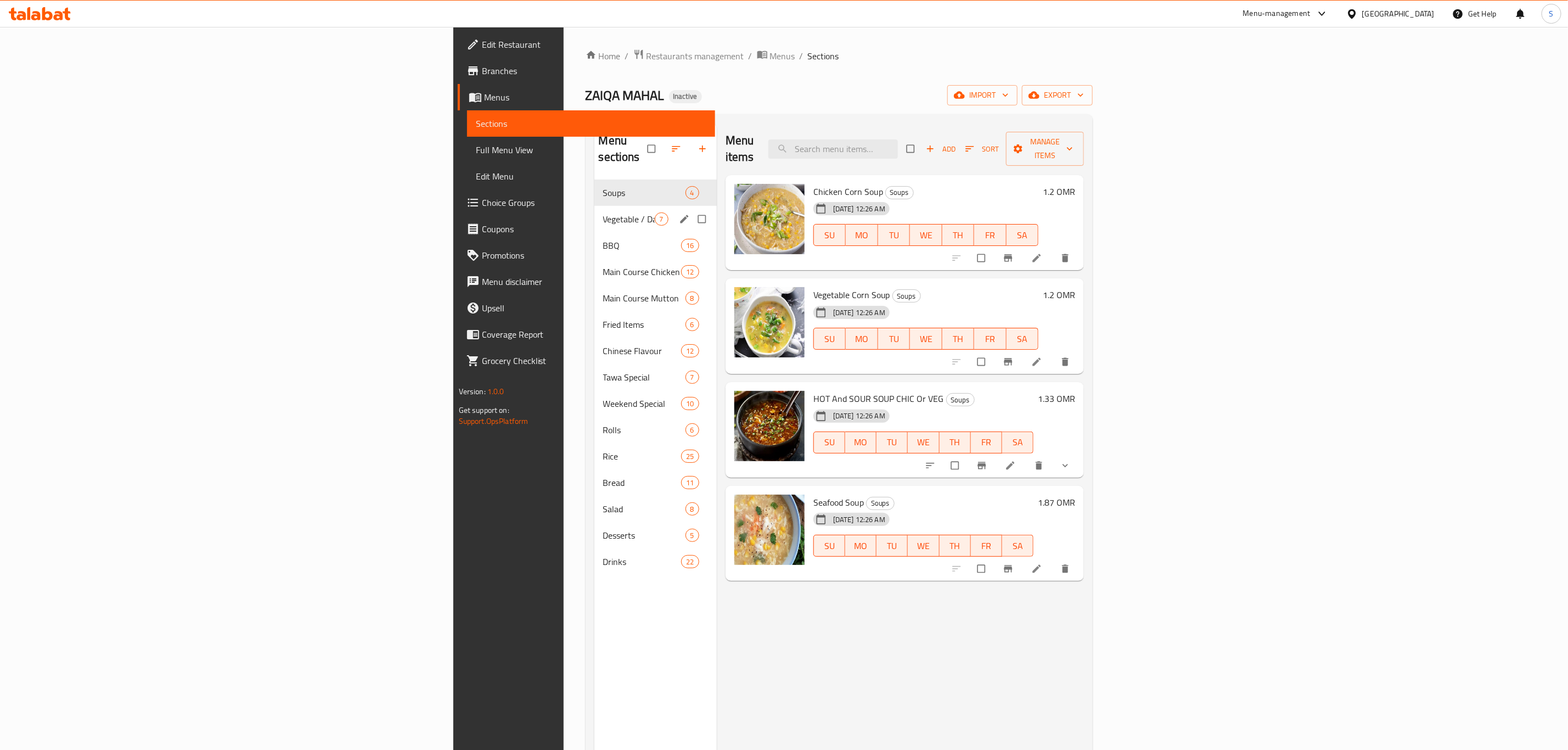
click at [594, 206] on div "Vegetable / Dall 7" at bounding box center [655, 219] width 123 height 26
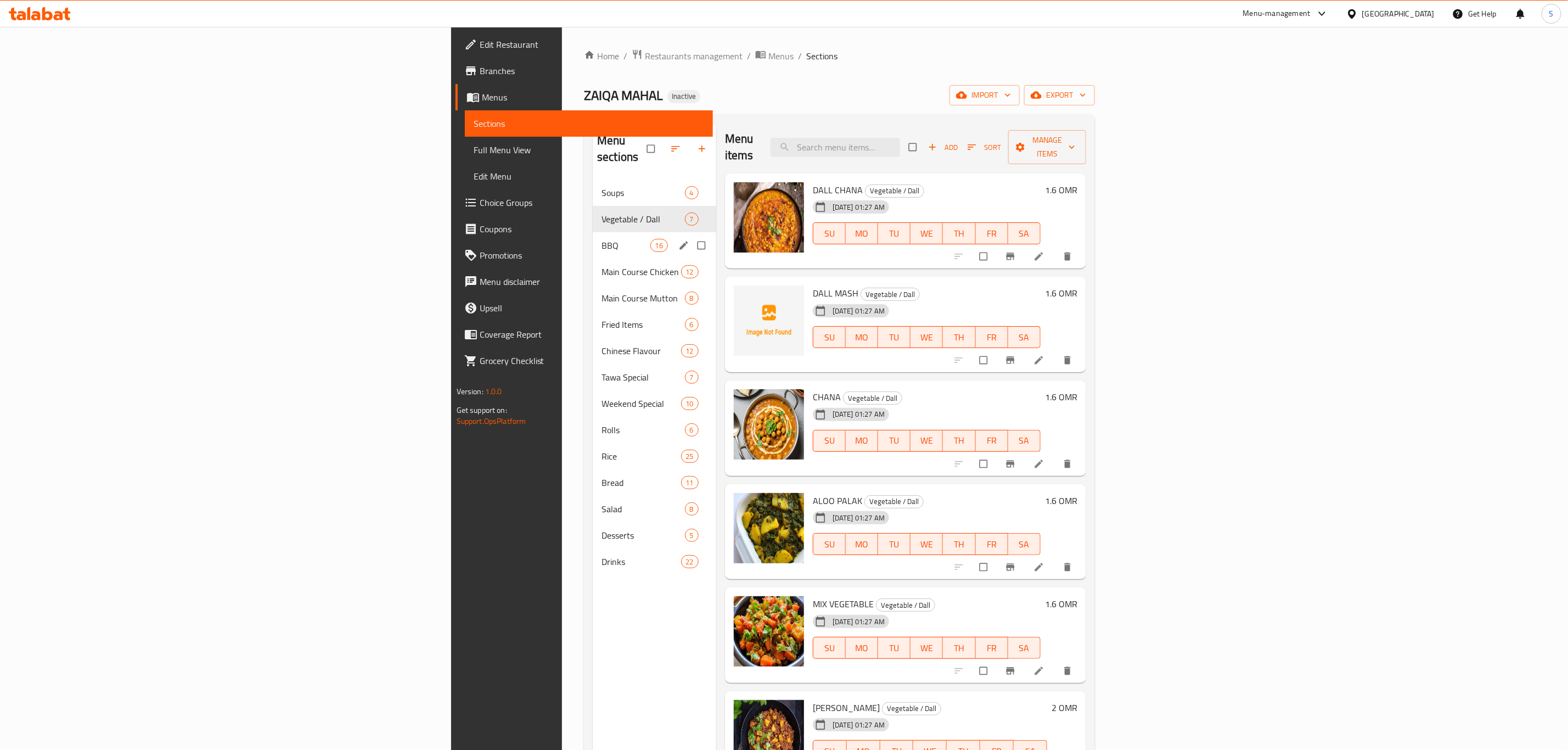
click at [601, 238] on span "BBQ" at bounding box center [625, 245] width 48 height 13
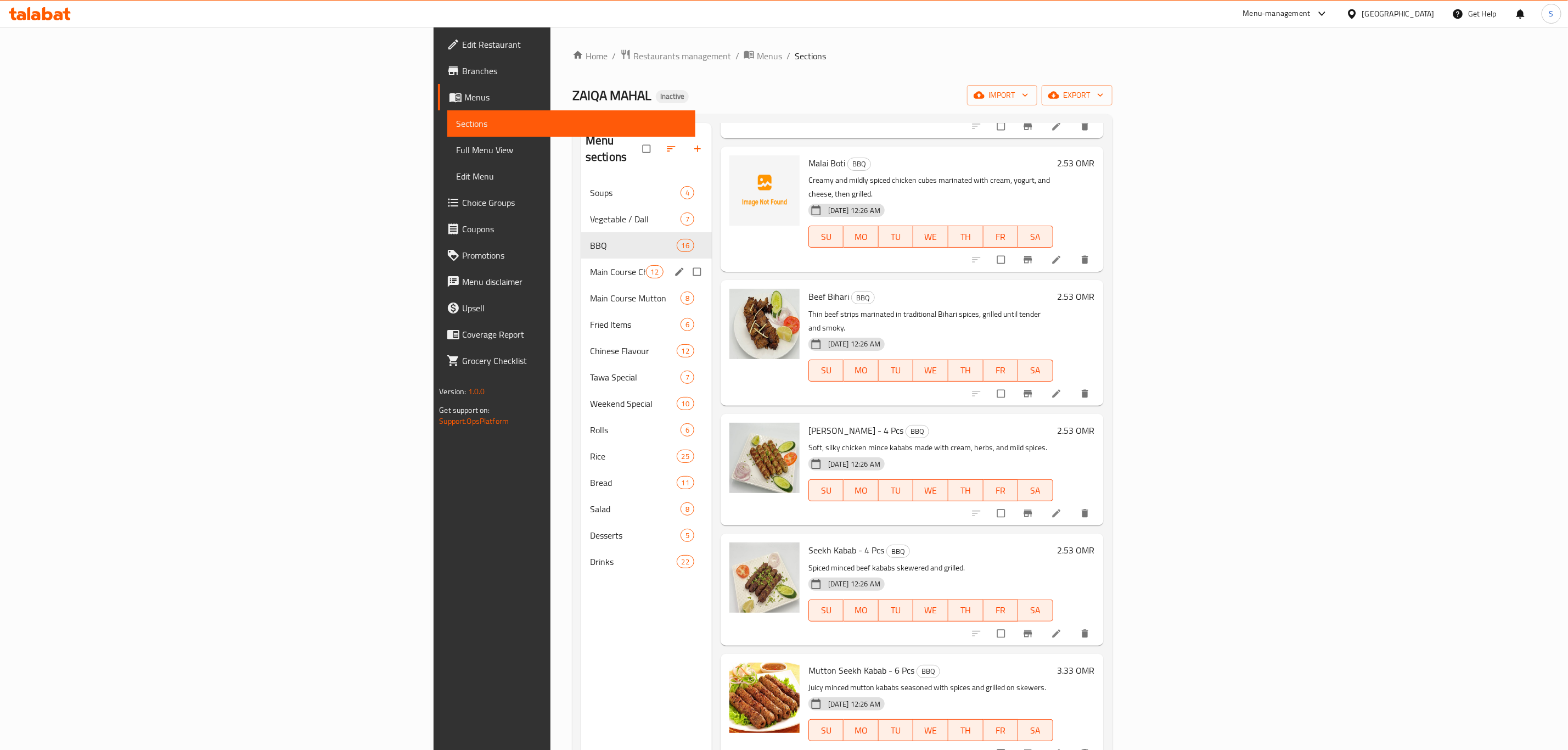
click at [582, 258] on div "Main Course Chicken 12" at bounding box center [647, 271] width 131 height 26
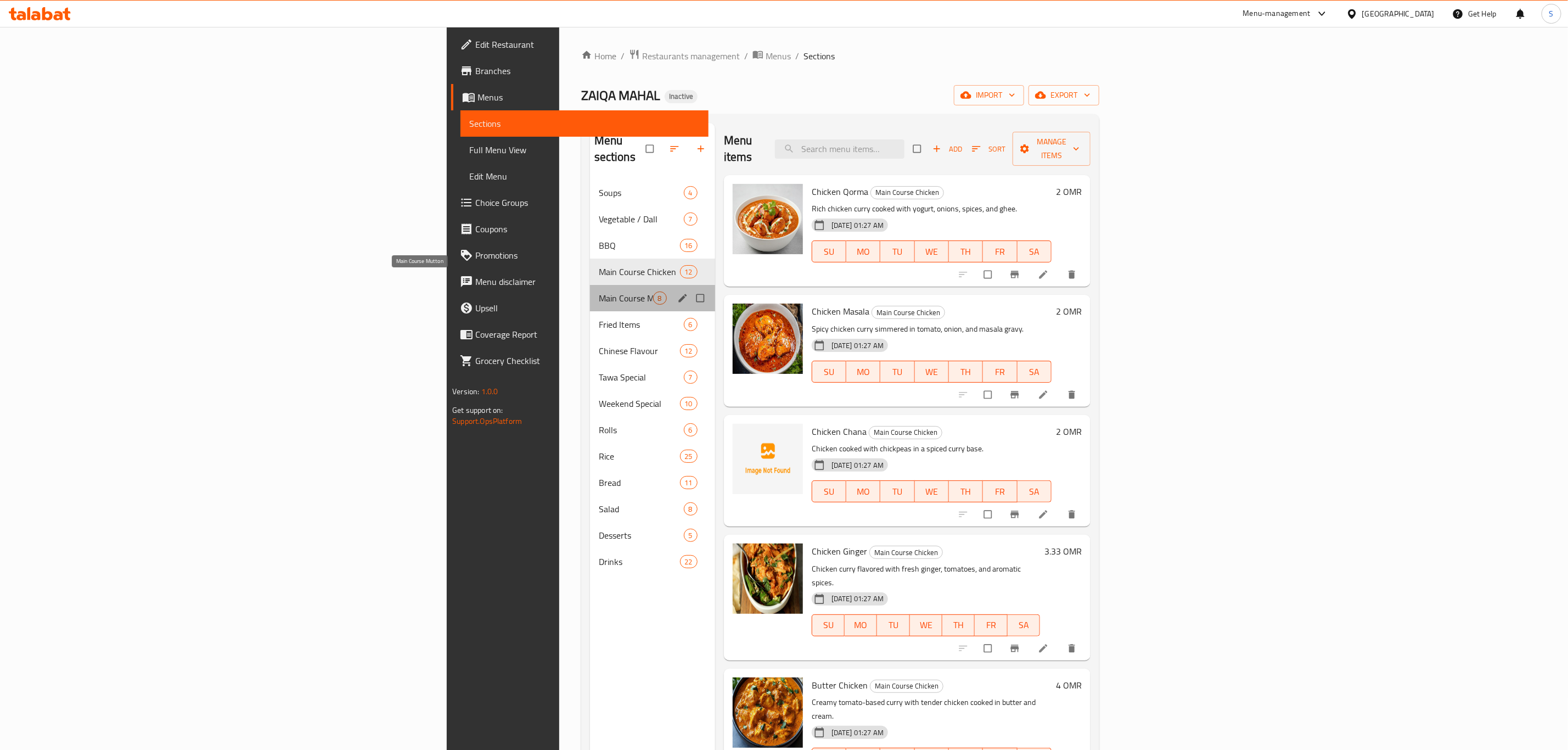
click at [590, 285] on div "Main Course Mutton 8" at bounding box center [652, 297] width 125 height 26
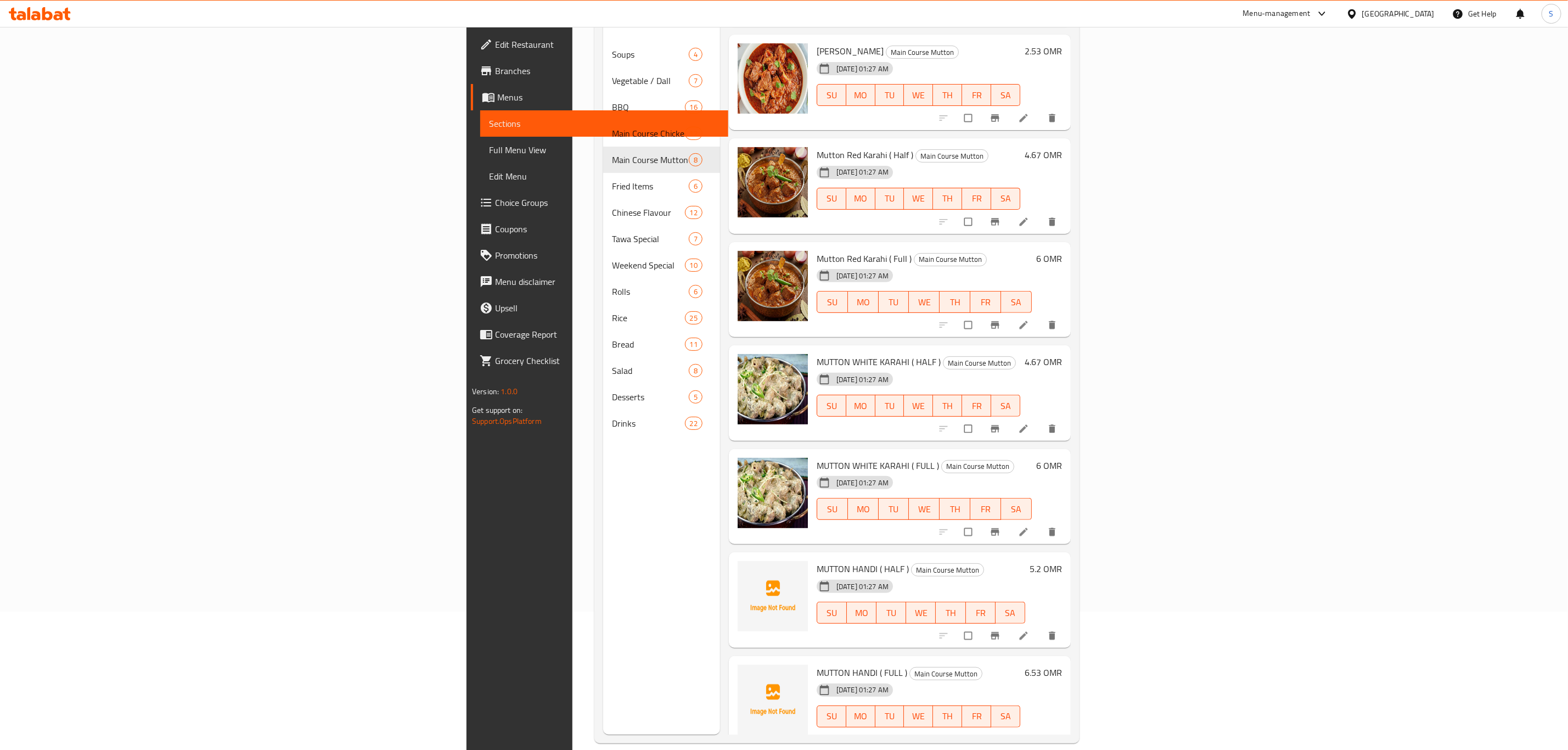
scroll to position [153, 0]
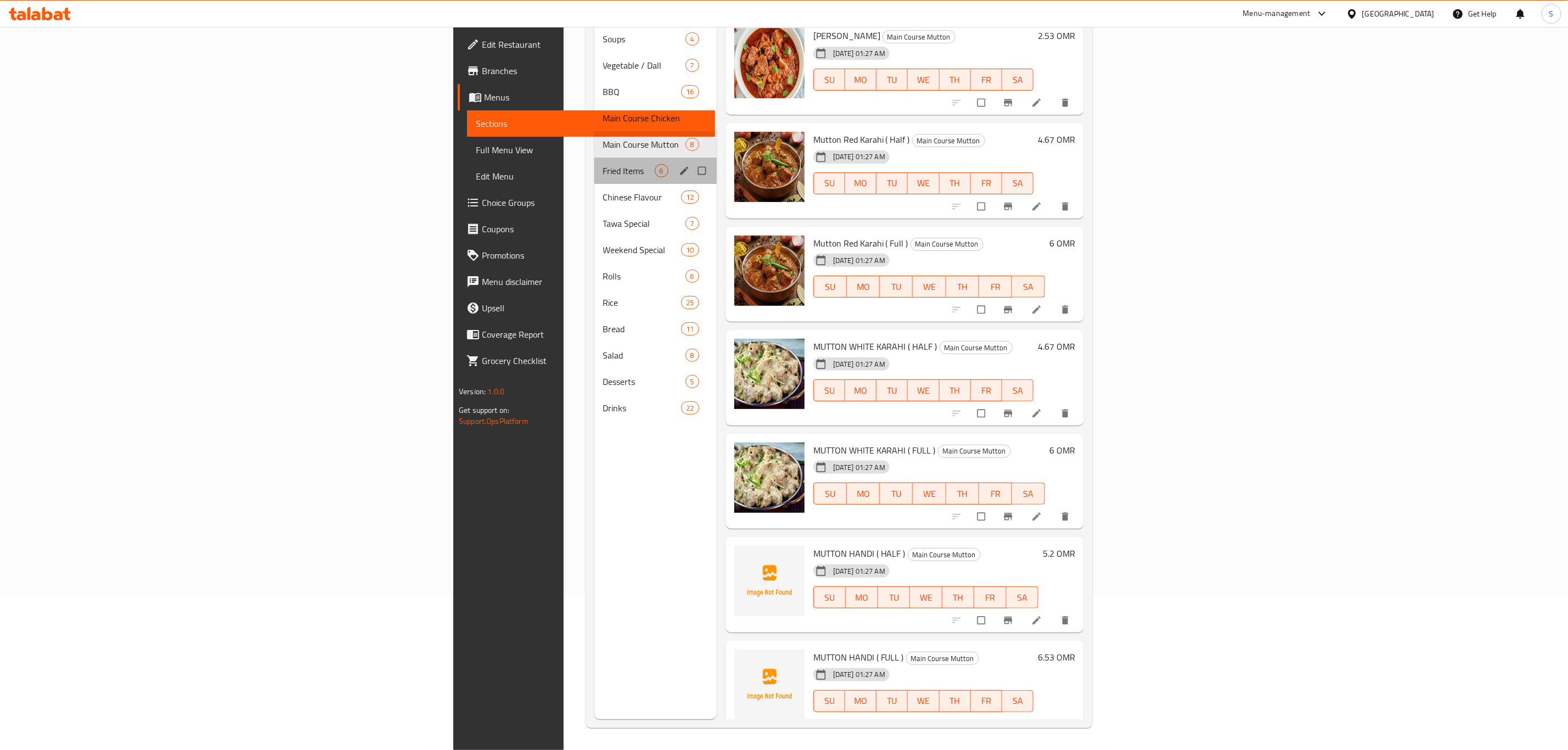
drag, startPoint x: 325, startPoint y: 147, endPoint x: 494, endPoint y: 200, distance: 177.1
click at [594, 158] on div "Fried Items 6" at bounding box center [655, 170] width 123 height 26
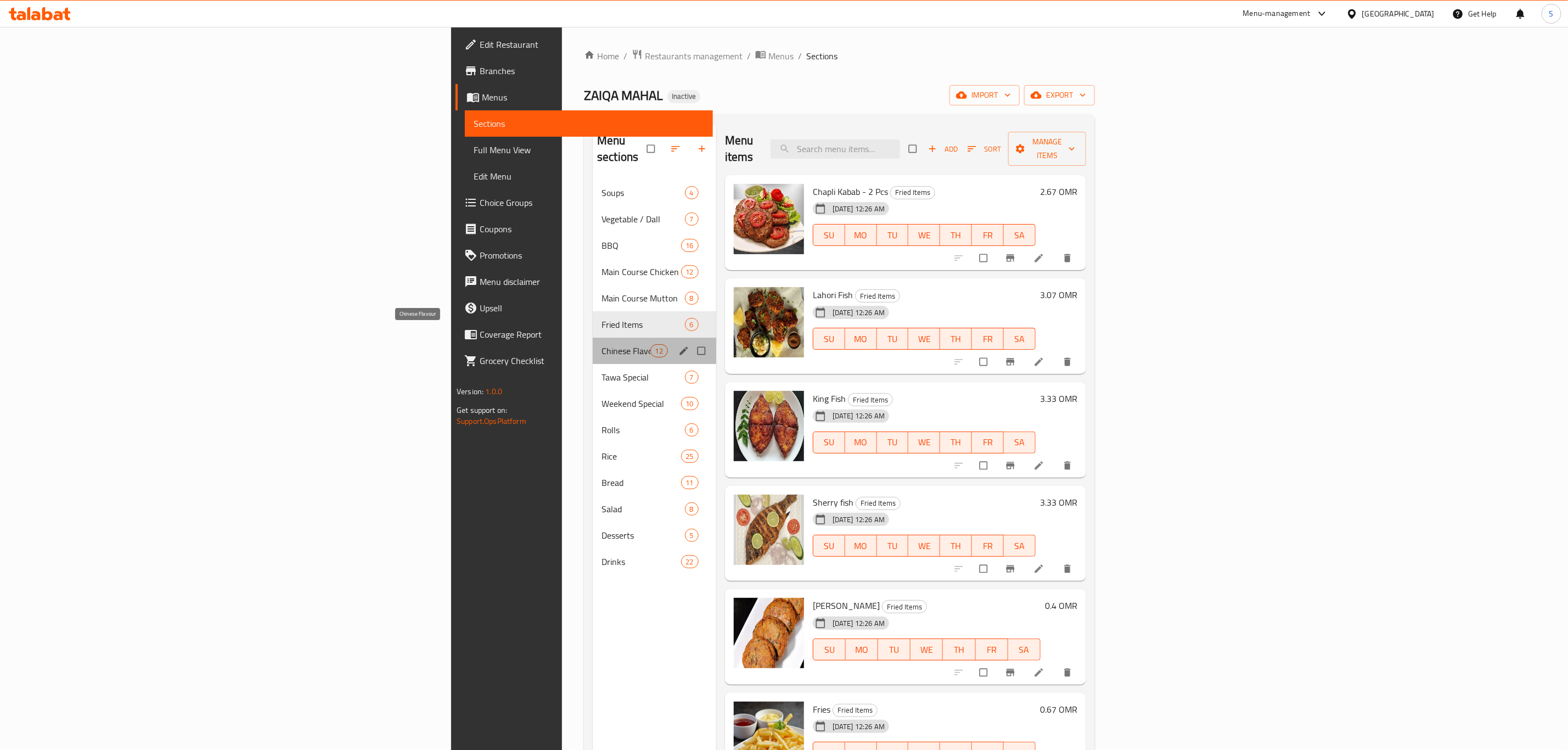
click at [601, 344] on span "Chinese Flavour" at bounding box center [625, 350] width 48 height 13
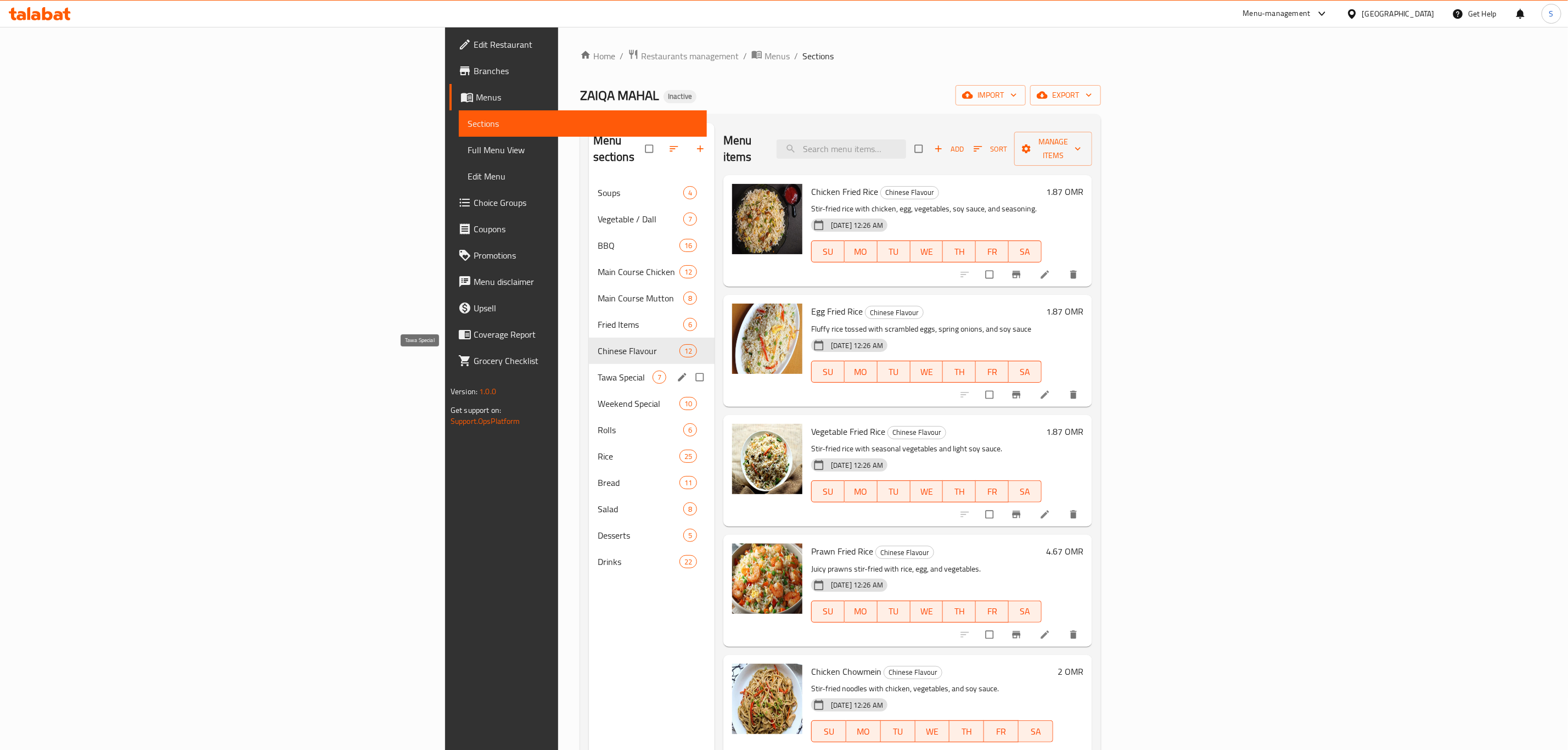
click at [598, 370] on span "Tawa Special" at bounding box center [625, 376] width 55 height 13
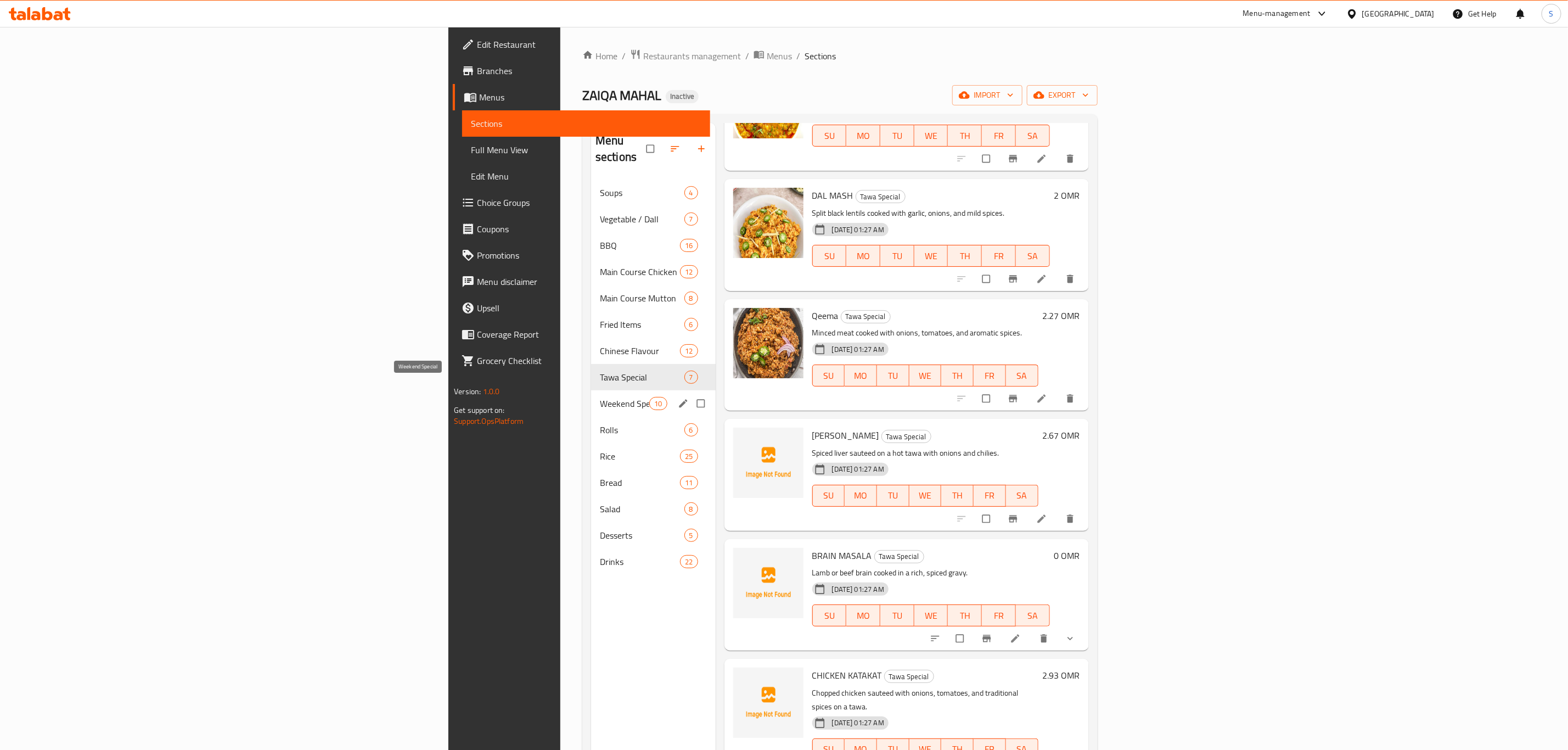
click at [599, 397] on span "Weekend Special" at bounding box center [624, 403] width 49 height 13
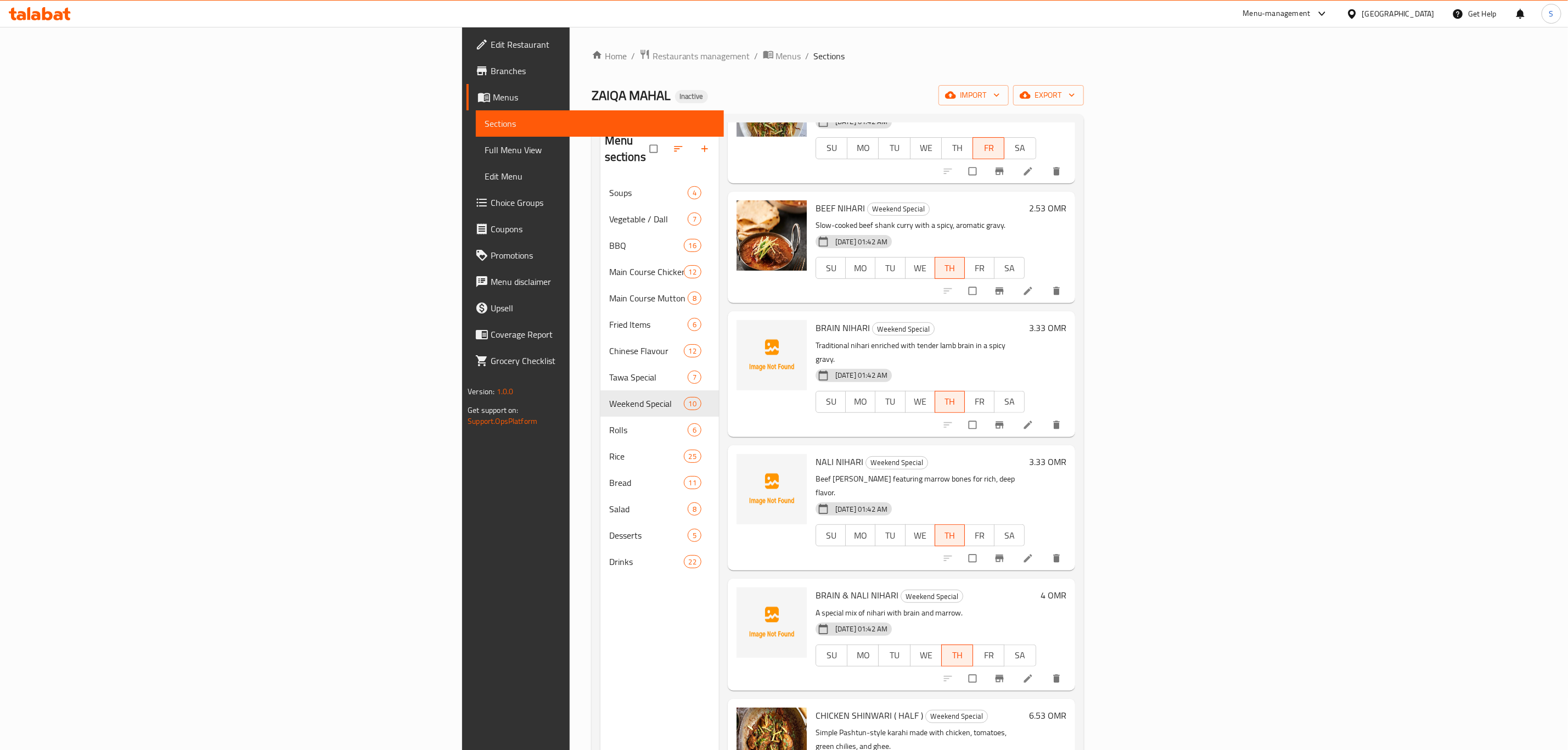
scroll to position [65, 0]
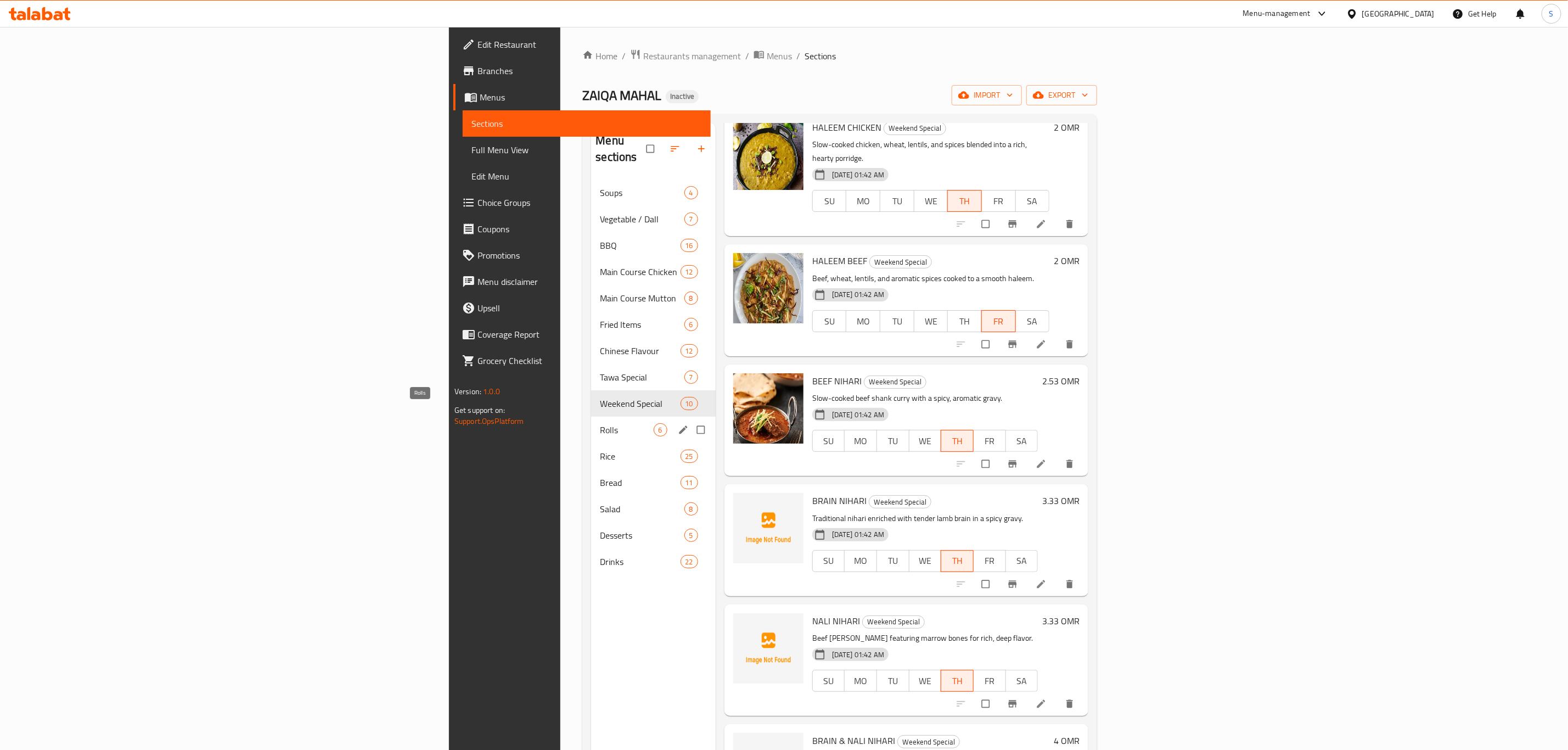
click at [599, 423] on span "Rolls" at bounding box center [625, 429] width 53 height 13
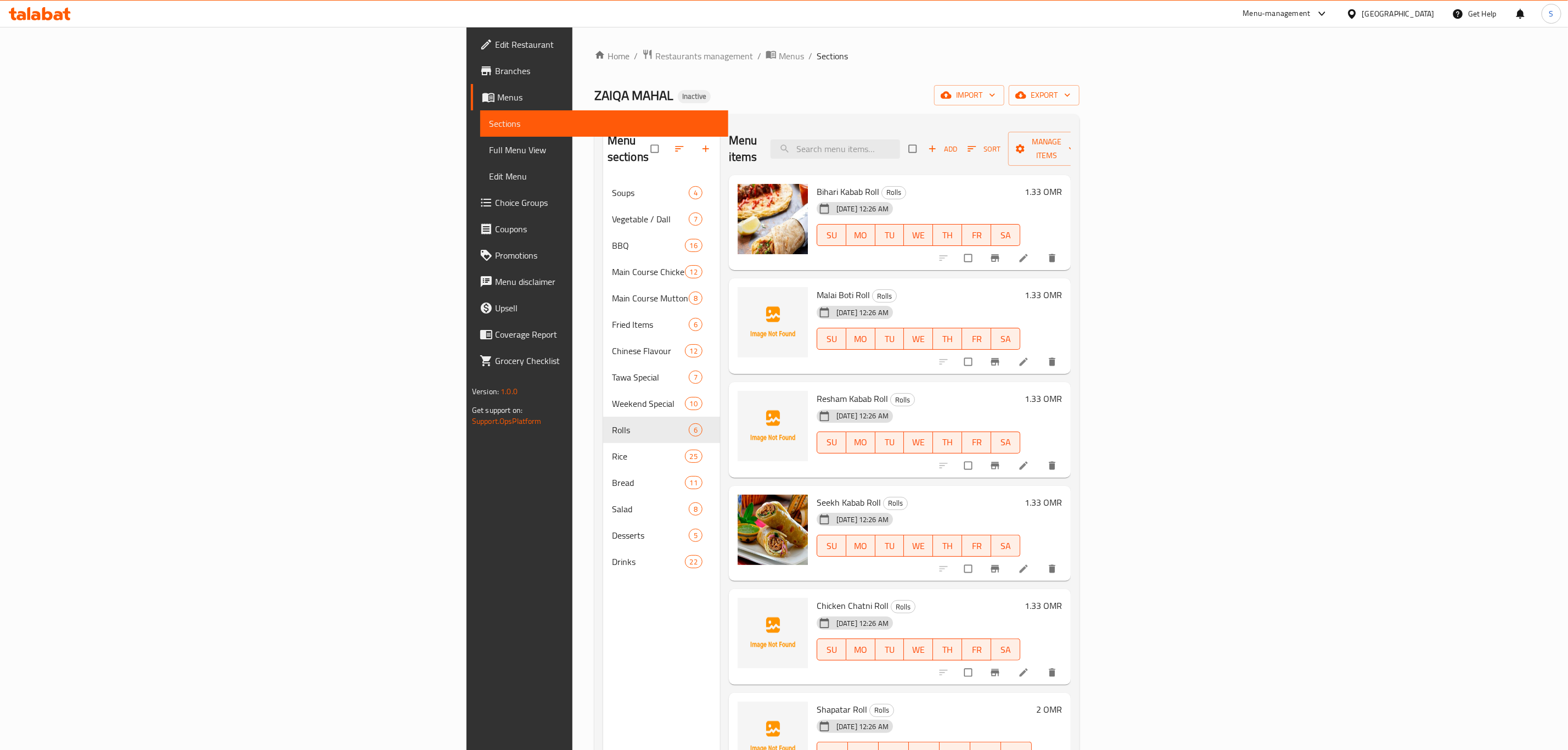
scroll to position [153, 0]
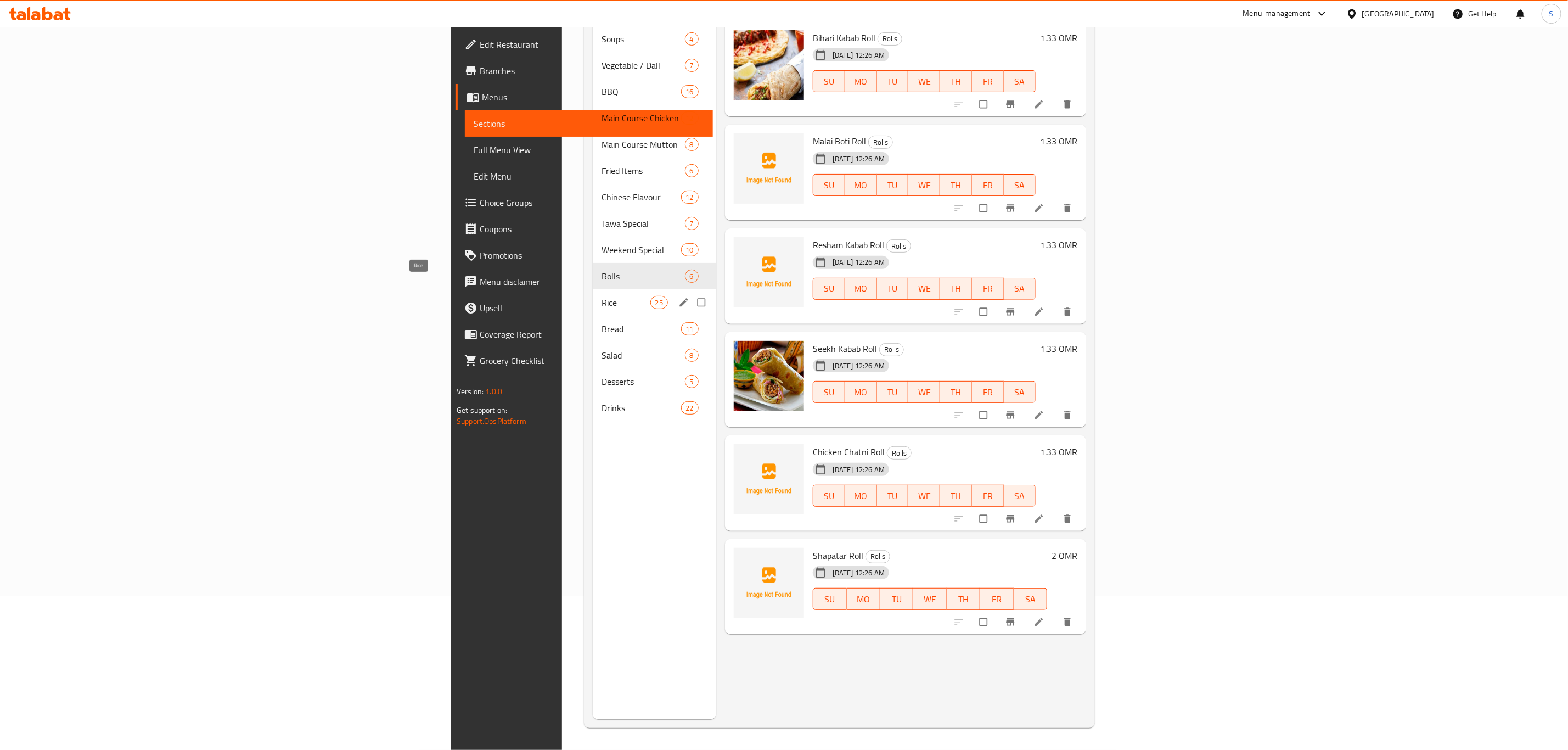
click at [601, 296] on span "Rice" at bounding box center [625, 302] width 48 height 13
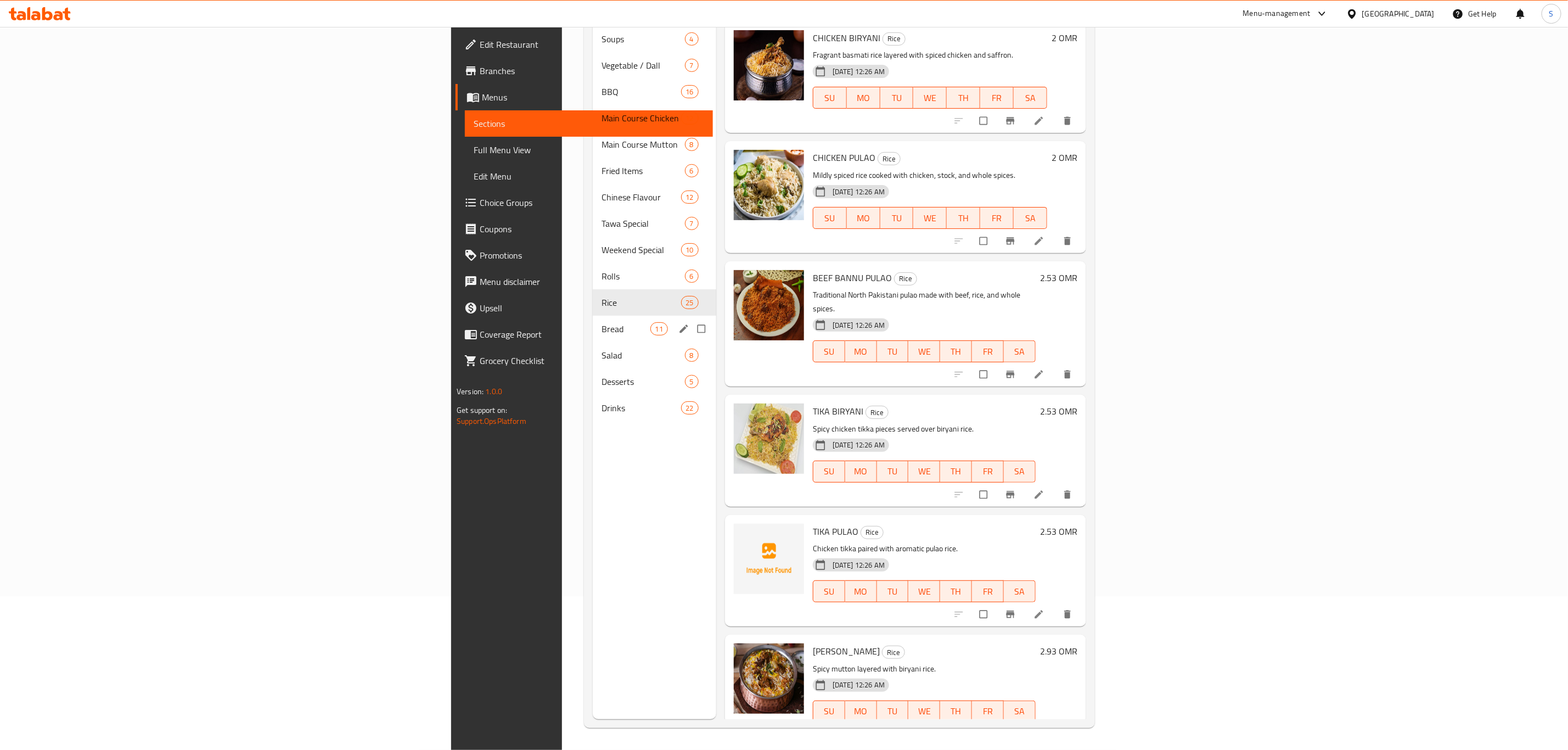
click at [592, 324] on div "Bread 11" at bounding box center [654, 328] width 124 height 26
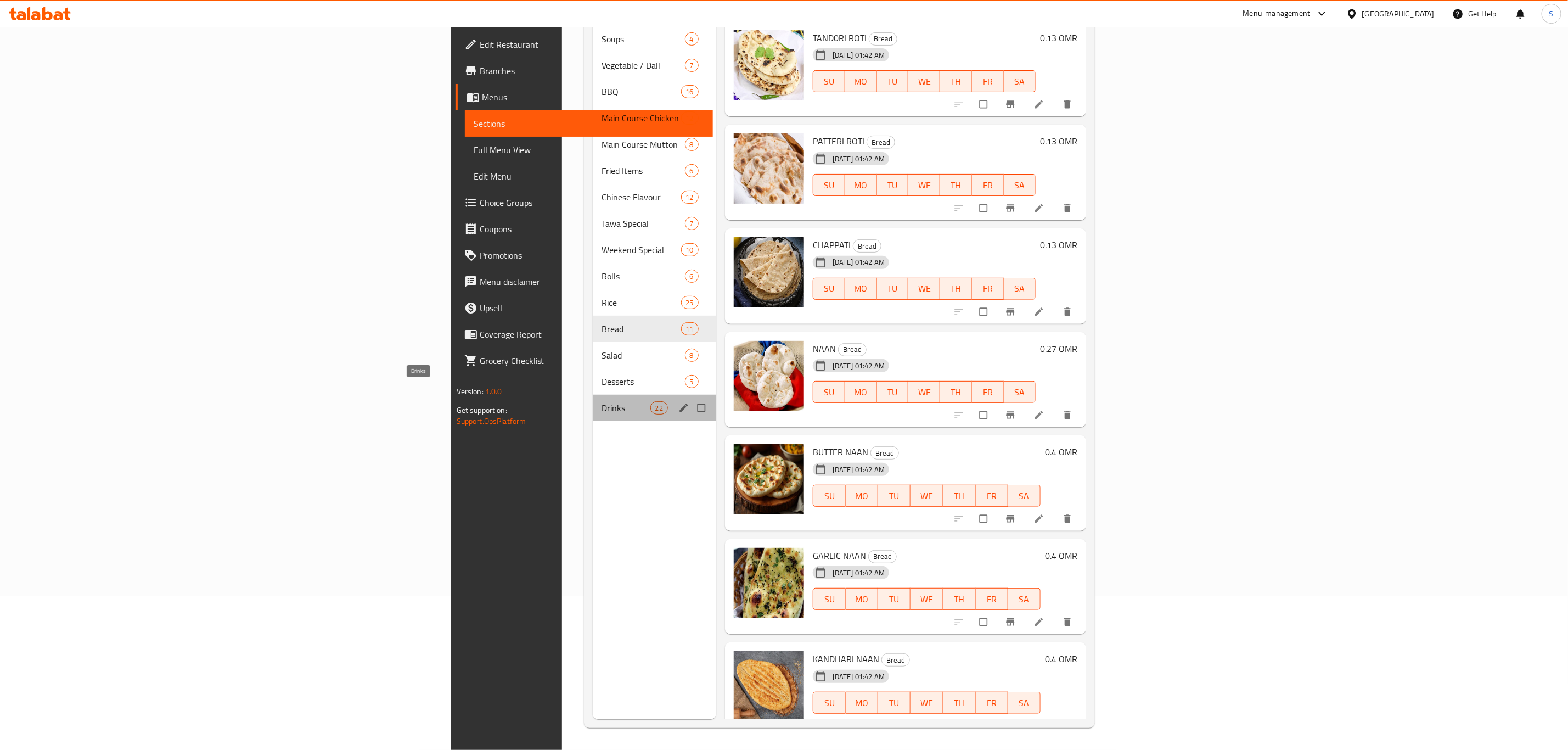
click at [601, 401] on span "Drinks" at bounding box center [625, 408] width 48 height 13
